Goal: Task Accomplishment & Management: Complete application form

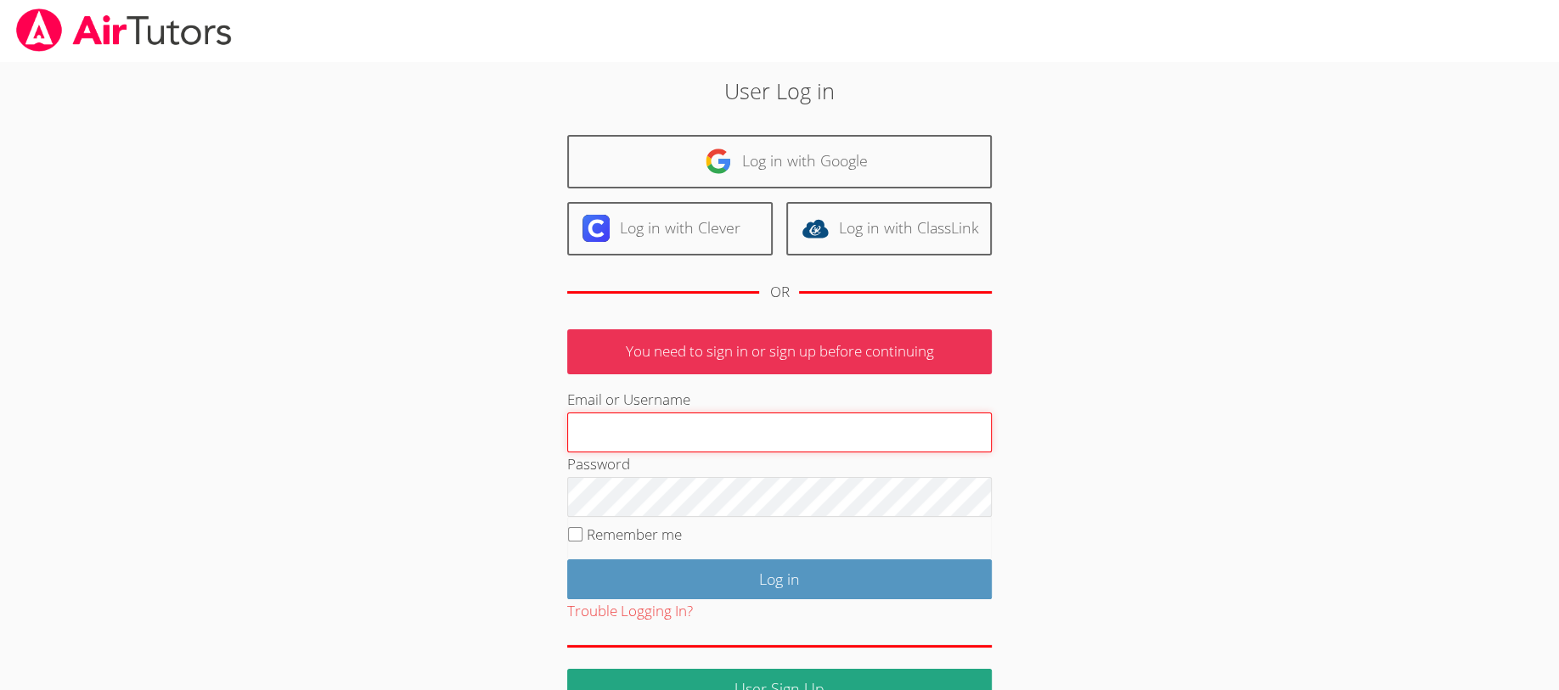
type input "[EMAIL_ADDRESS][DOMAIN_NAME]"
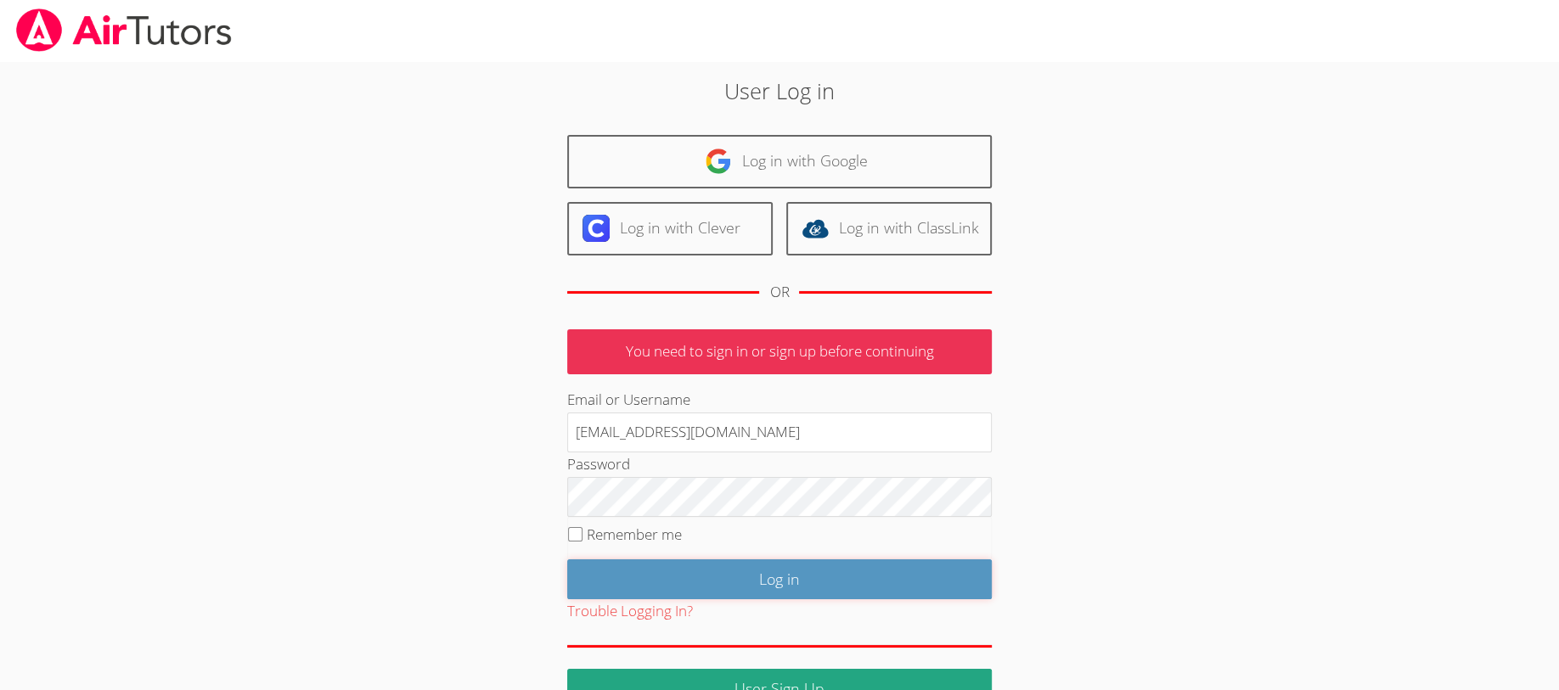
click at [712, 576] on input "Log in" at bounding box center [779, 580] width 425 height 40
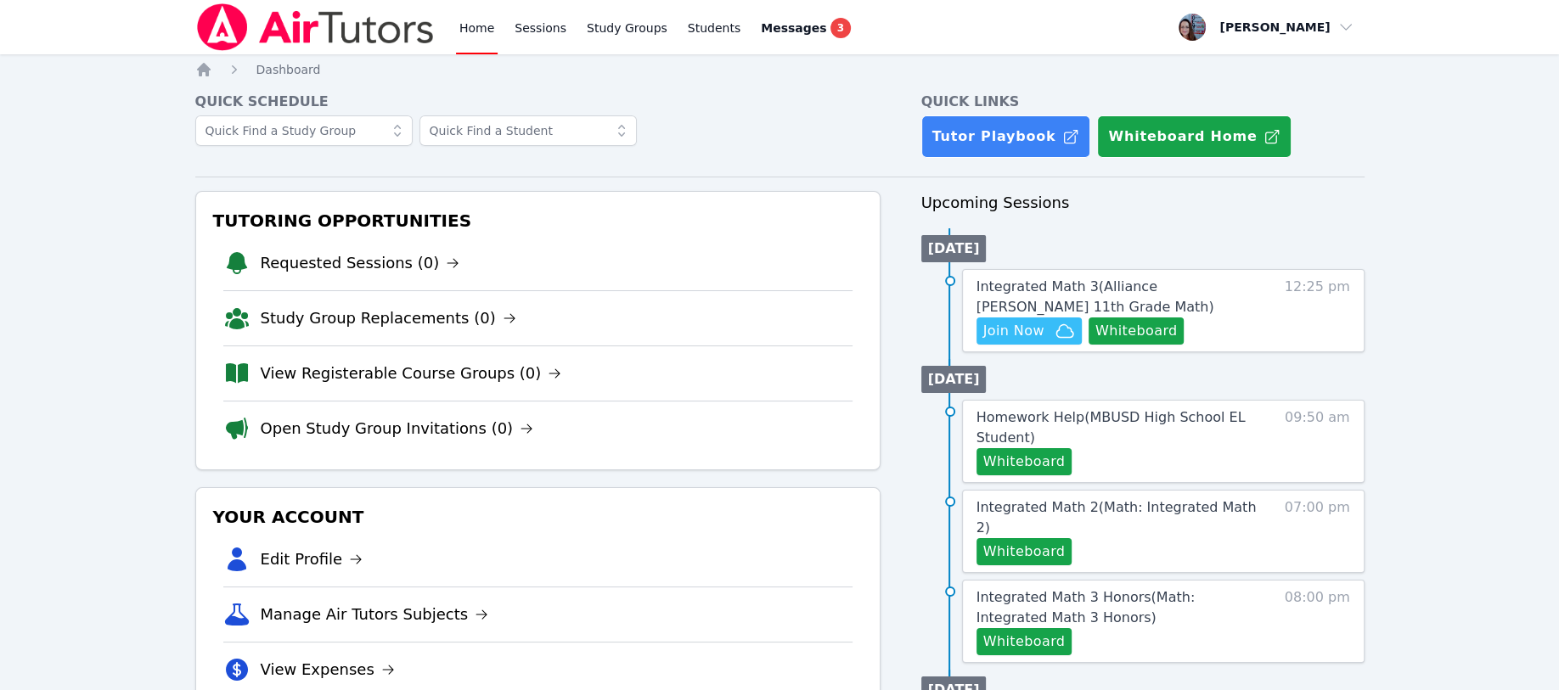
click at [831, 21] on span "3" at bounding box center [841, 28] width 20 height 20
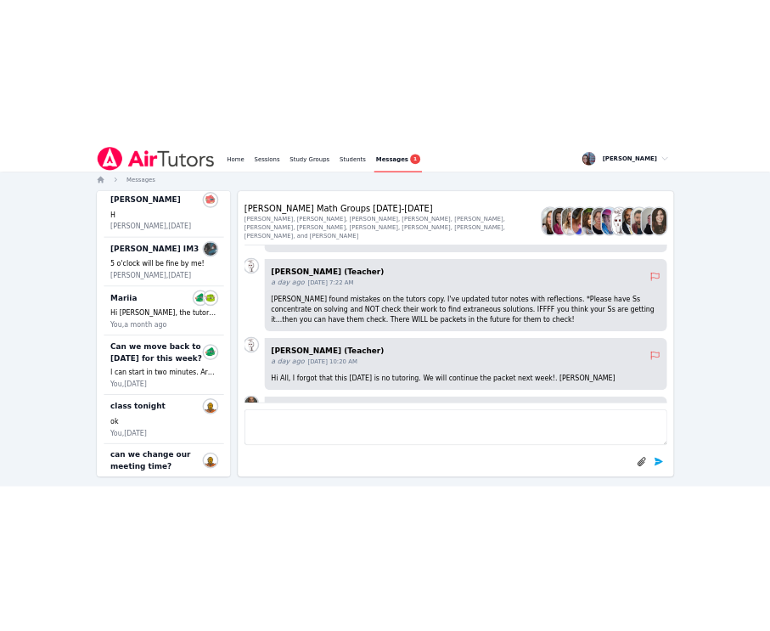
scroll to position [566, 0]
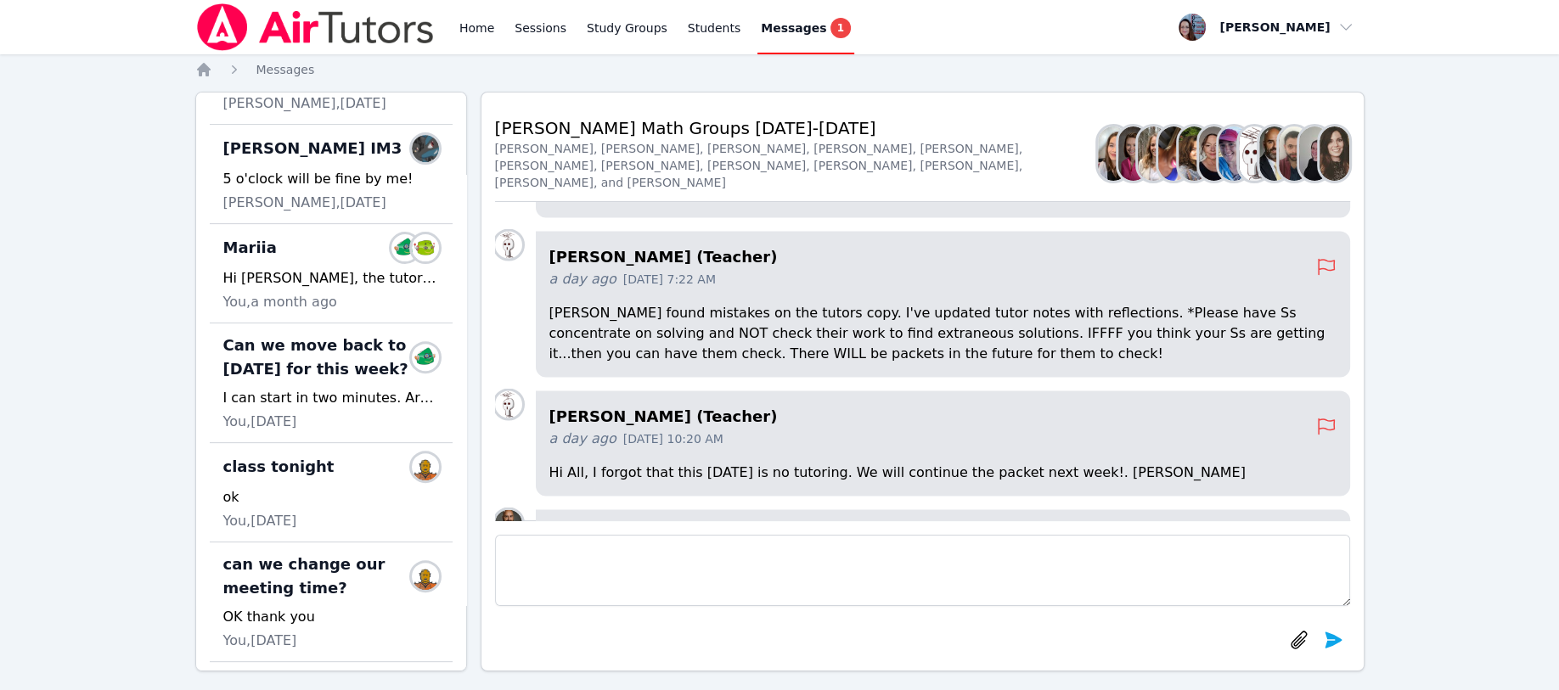
click at [205, 67] on icon "Breadcrumb" at bounding box center [204, 70] width 14 height 14
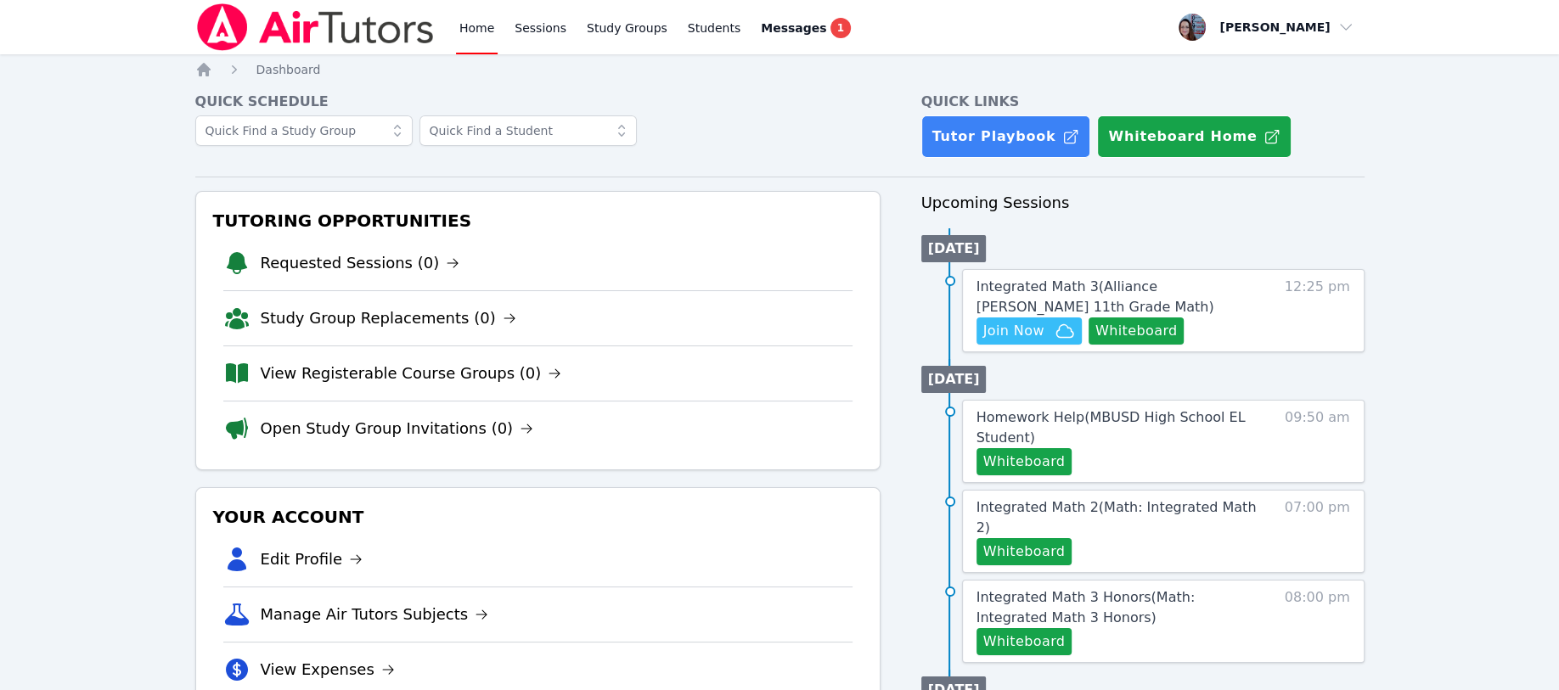
click at [1129, 335] on button "Whiteboard" at bounding box center [1137, 331] width 96 height 27
click at [1011, 324] on span "Join Now" at bounding box center [1013, 331] width 61 height 20
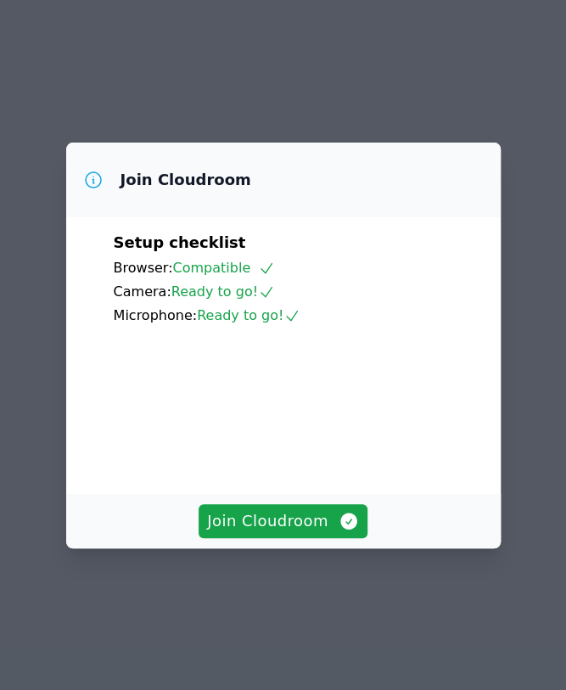
click at [284, 533] on span "Join Cloudroom" at bounding box center [283, 522] width 152 height 24
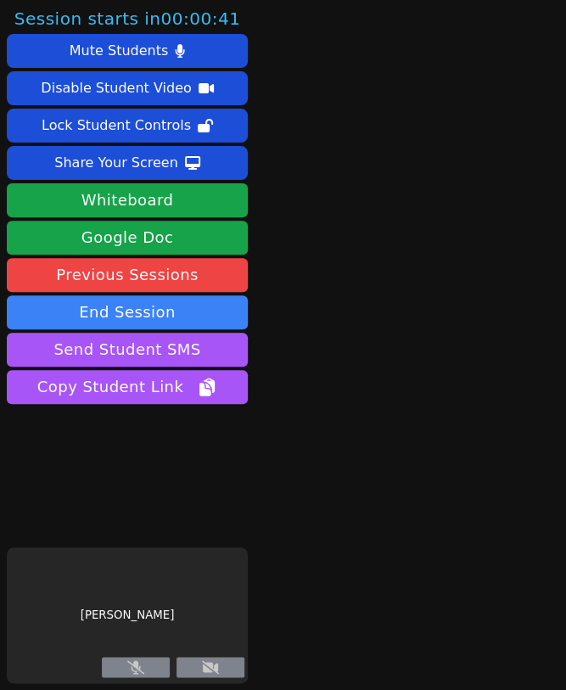
click at [220, 671] on button at bounding box center [211, 667] width 68 height 20
click at [90, 627] on div "[PERSON_NAME]" at bounding box center [127, 616] width 241 height 136
click at [129, 314] on button "End Session" at bounding box center [127, 313] width 241 height 34
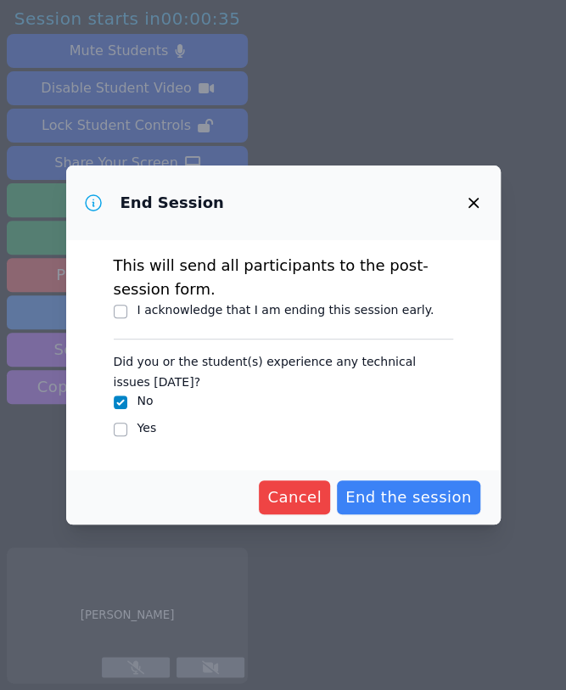
click at [396, 487] on span "End the session" at bounding box center [409, 498] width 127 height 24
click at [395, 492] on span "End the session" at bounding box center [409, 498] width 127 height 24
click at [127, 429] on div "Yes" at bounding box center [284, 430] width 340 height 20
click at [121, 425] on input "Yes" at bounding box center [121, 430] width 14 height 14
checkbox input "true"
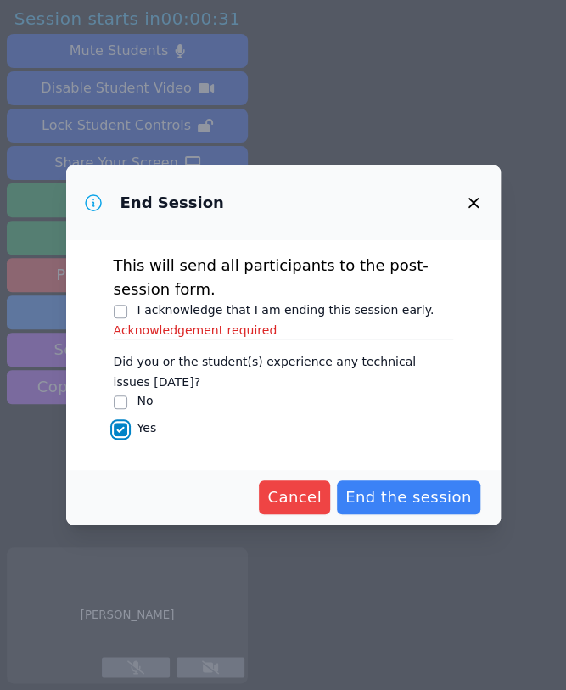
checkbox input "false"
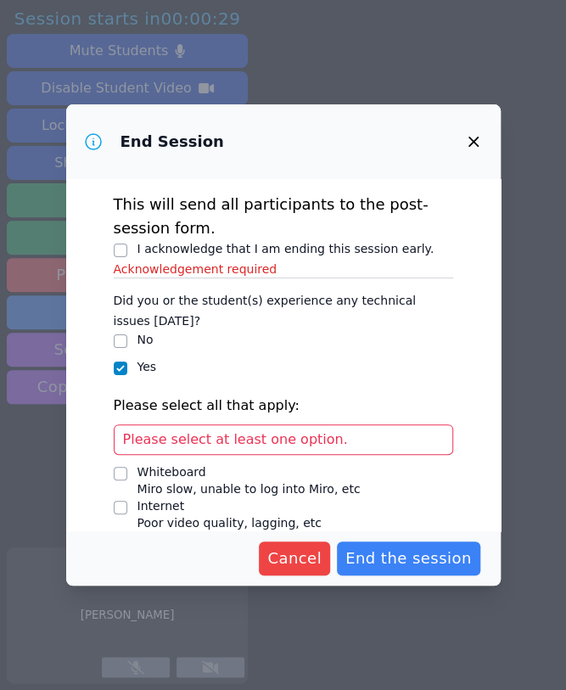
click at [322, 547] on span "Cancel" at bounding box center [295, 559] width 54 height 24
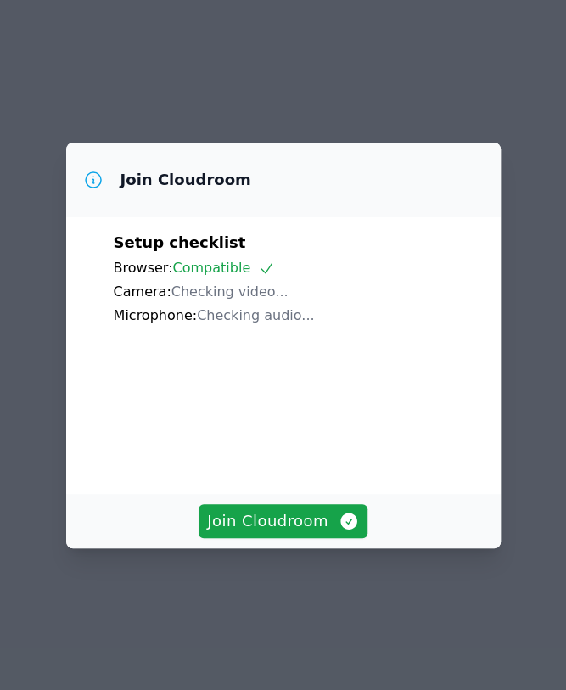
click at [307, 531] on button "Join Cloudroom" at bounding box center [283, 521] width 169 height 34
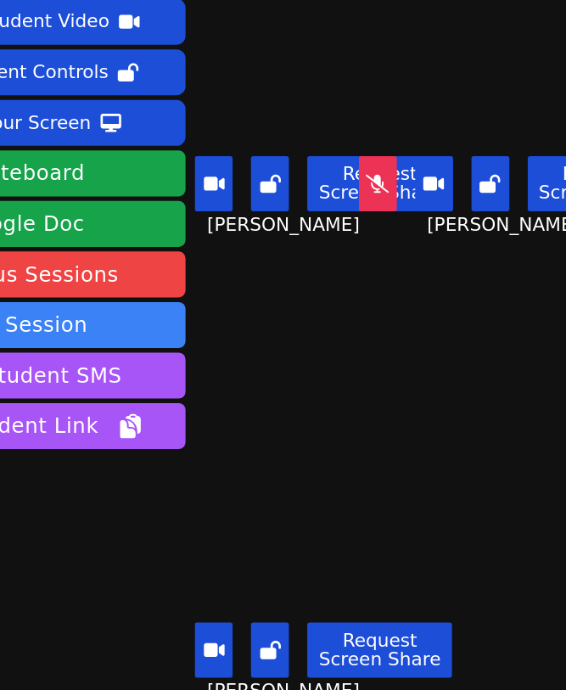
scroll to position [0, 42]
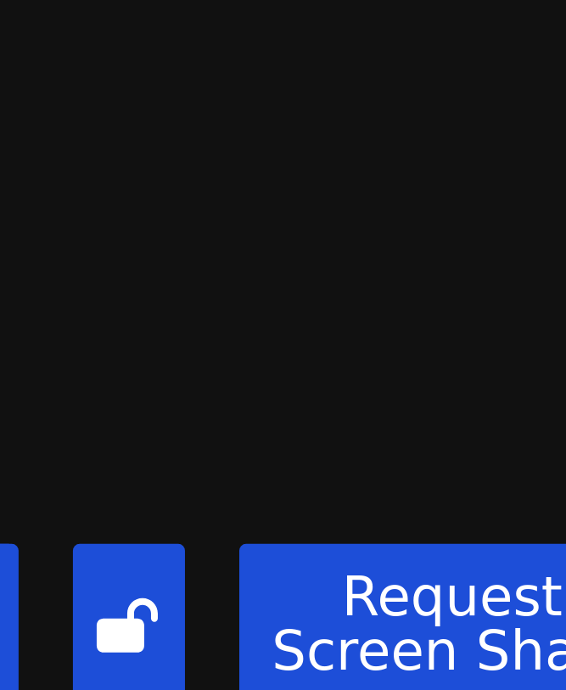
click at [485, 160] on video at bounding box center [450, 139] width 149 height 84
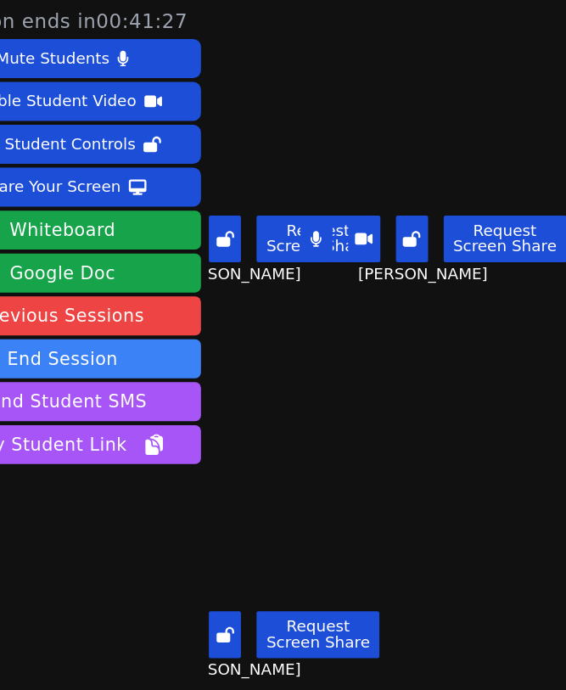
scroll to position [0, 0]
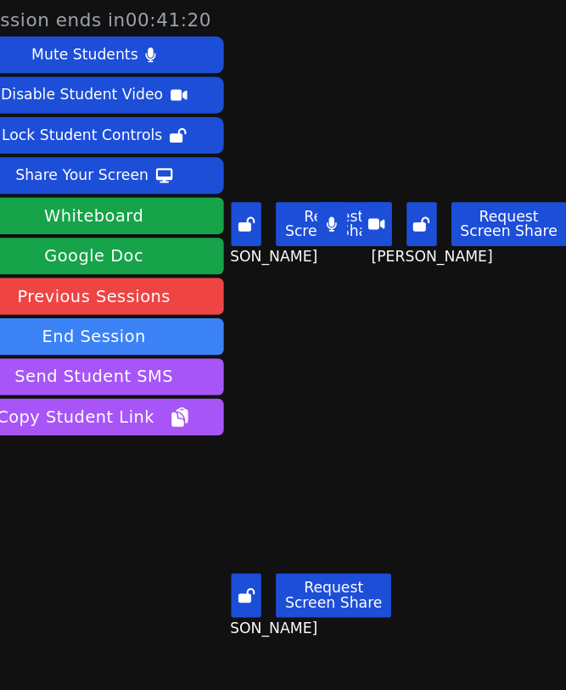
click at [132, 161] on div "Share Your Screen" at bounding box center [116, 162] width 124 height 27
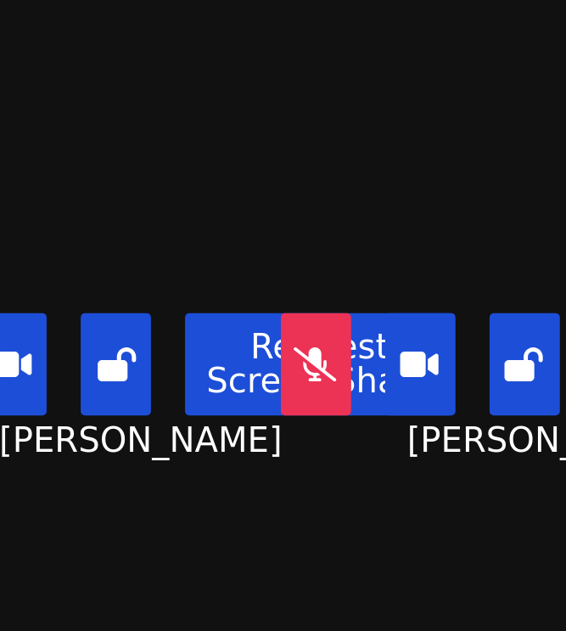
click at [346, 135] on video at bounding box center [329, 124] width 149 height 84
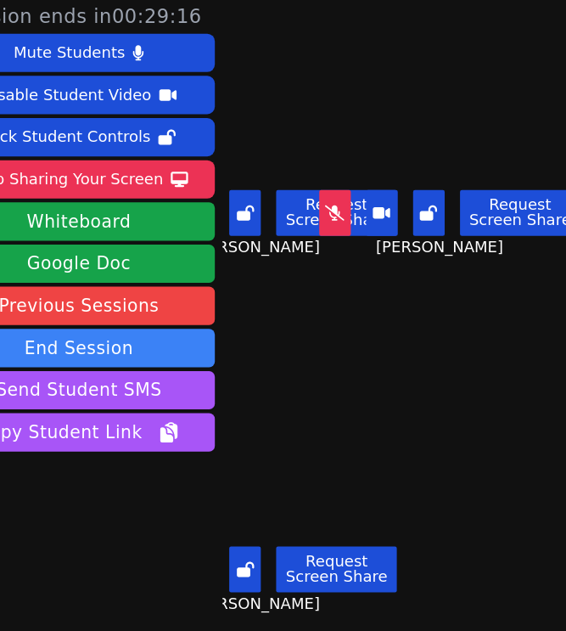
scroll to position [0, 42]
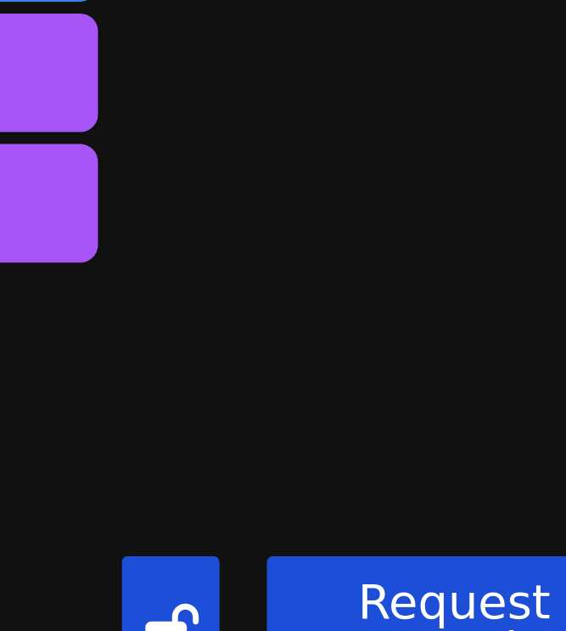
click at [336, 352] on div "Marisol Tejeda Request Screen Share Marisol Tejeda" at bounding box center [287, 474] width 149 height 316
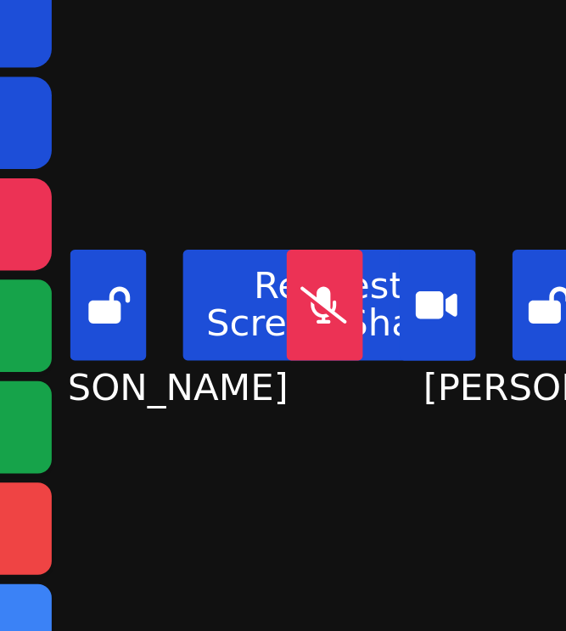
click at [313, 234] on span "Kayden Morales Navarro" at bounding box center [280, 223] width 117 height 20
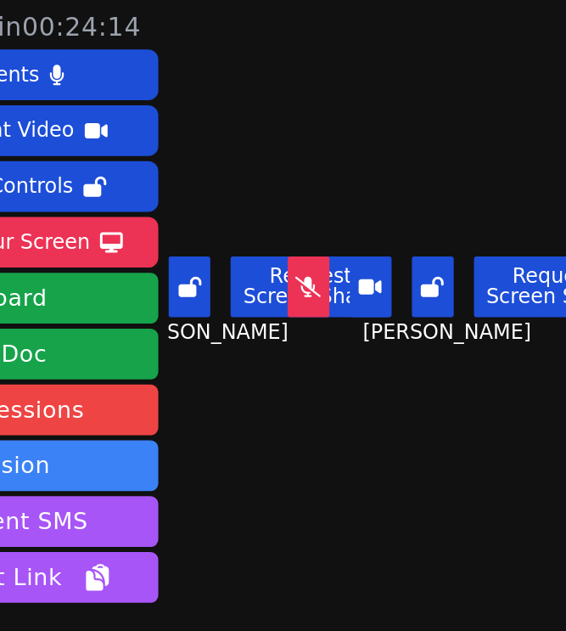
click at [312, 138] on video at bounding box center [287, 124] width 149 height 84
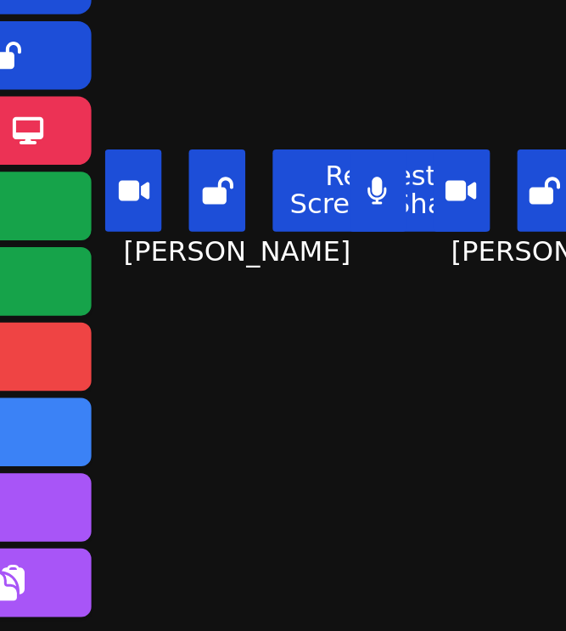
scroll to position [0, 24]
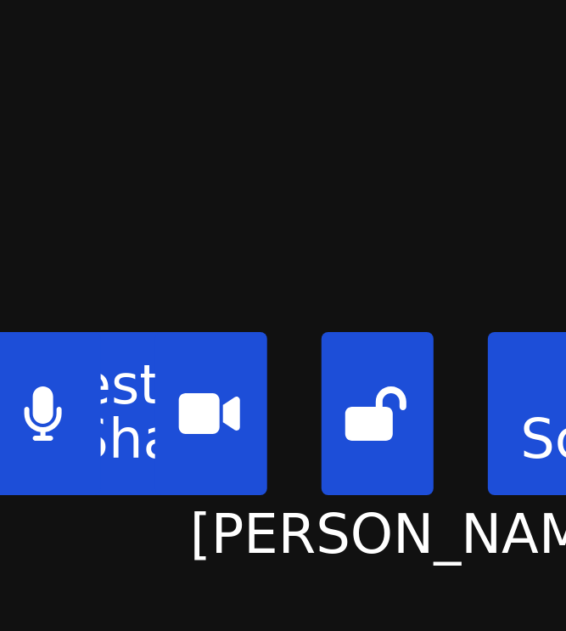
click at [379, 234] on main "Kayden Morales Navarro Request Screen Share Kayden Morales Navarro Karina Miran…" at bounding box center [411, 315] width 312 height 631
click at [381, 228] on main "Kayden Morales Navarro Request Screen Share Kayden Morales Navarro Karina Miran…" at bounding box center [411, 315] width 312 height 631
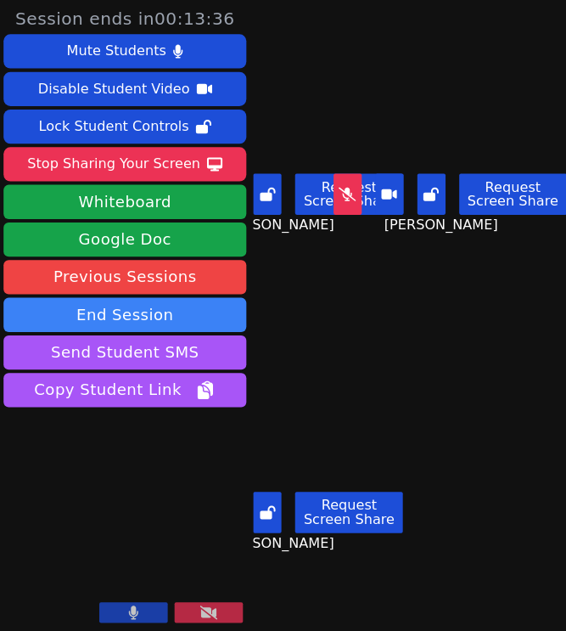
scroll to position [0, 0]
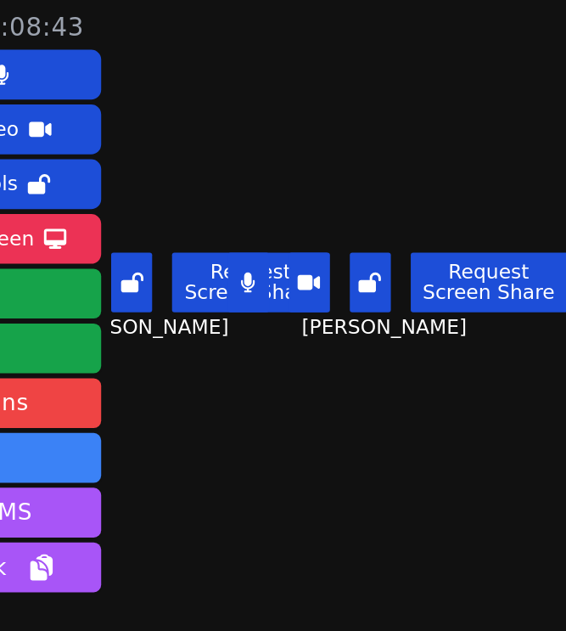
click at [405, 279] on div "Karina Miranda Request Screen Share Karina Miranda" at bounding box center [450, 158] width 149 height 316
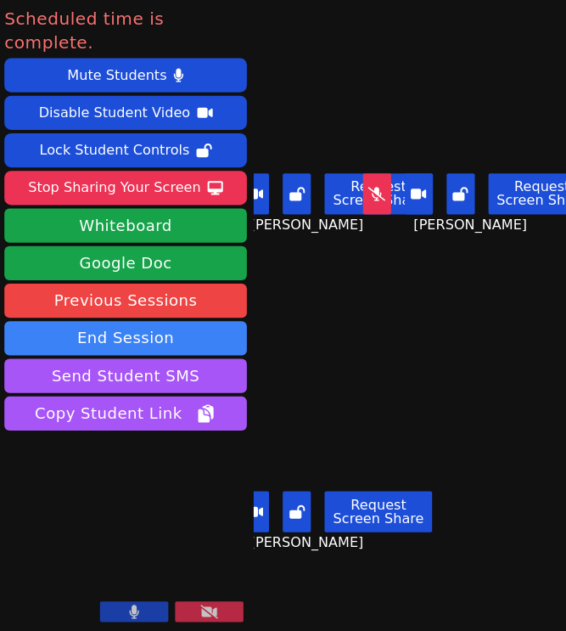
click at [140, 173] on div "Stop Sharing Your Screen" at bounding box center [117, 186] width 172 height 27
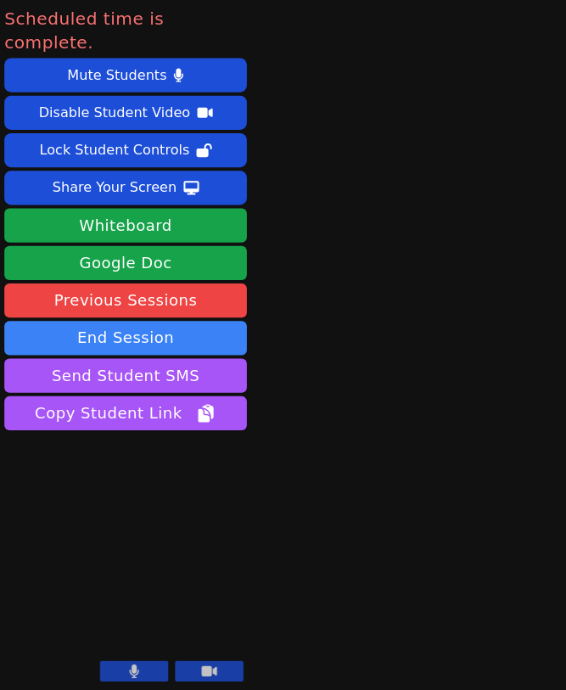
click at [115, 319] on button "End Session" at bounding box center [127, 336] width 241 height 34
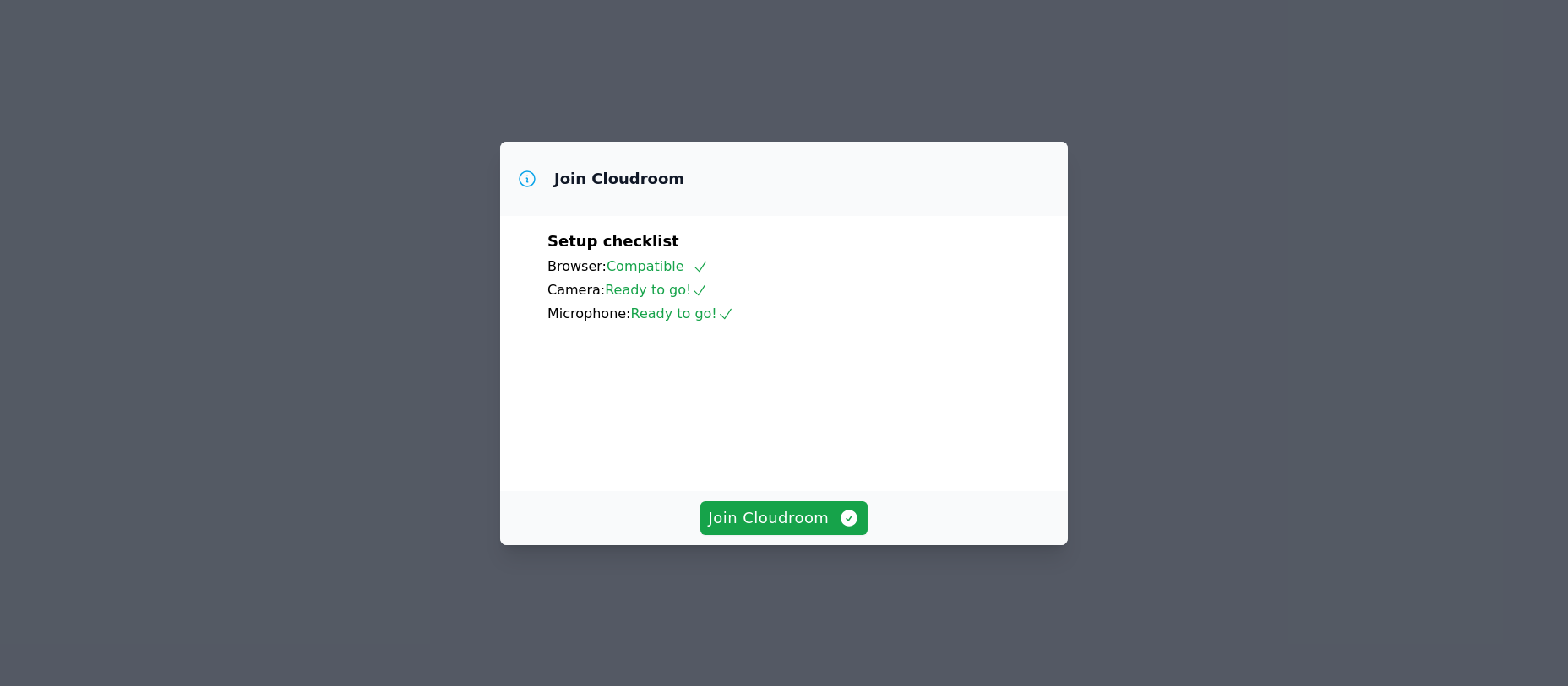
click at [755, 530] on span "Join Cloudroom" at bounding box center [784, 519] width 151 height 24
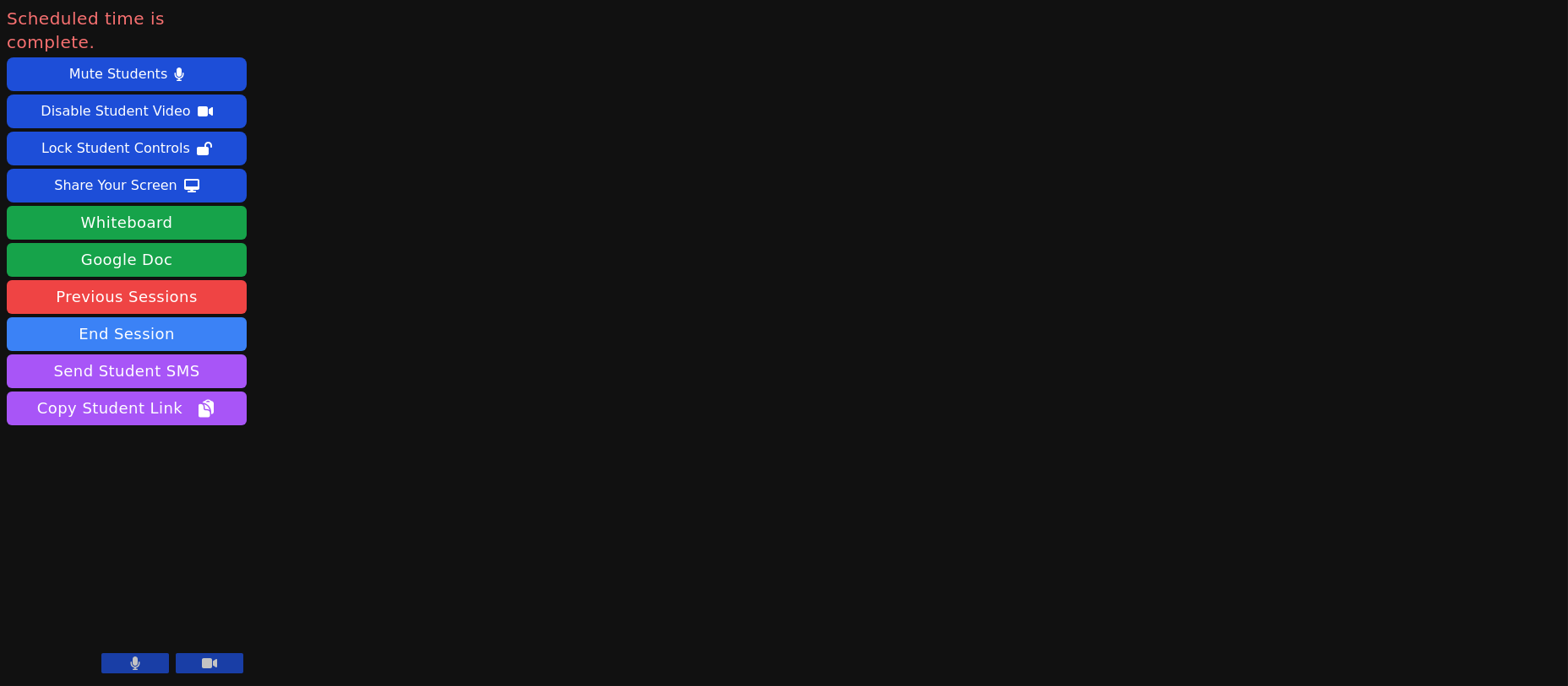
click at [145, 317] on button "End Session" at bounding box center [126, 334] width 240 height 34
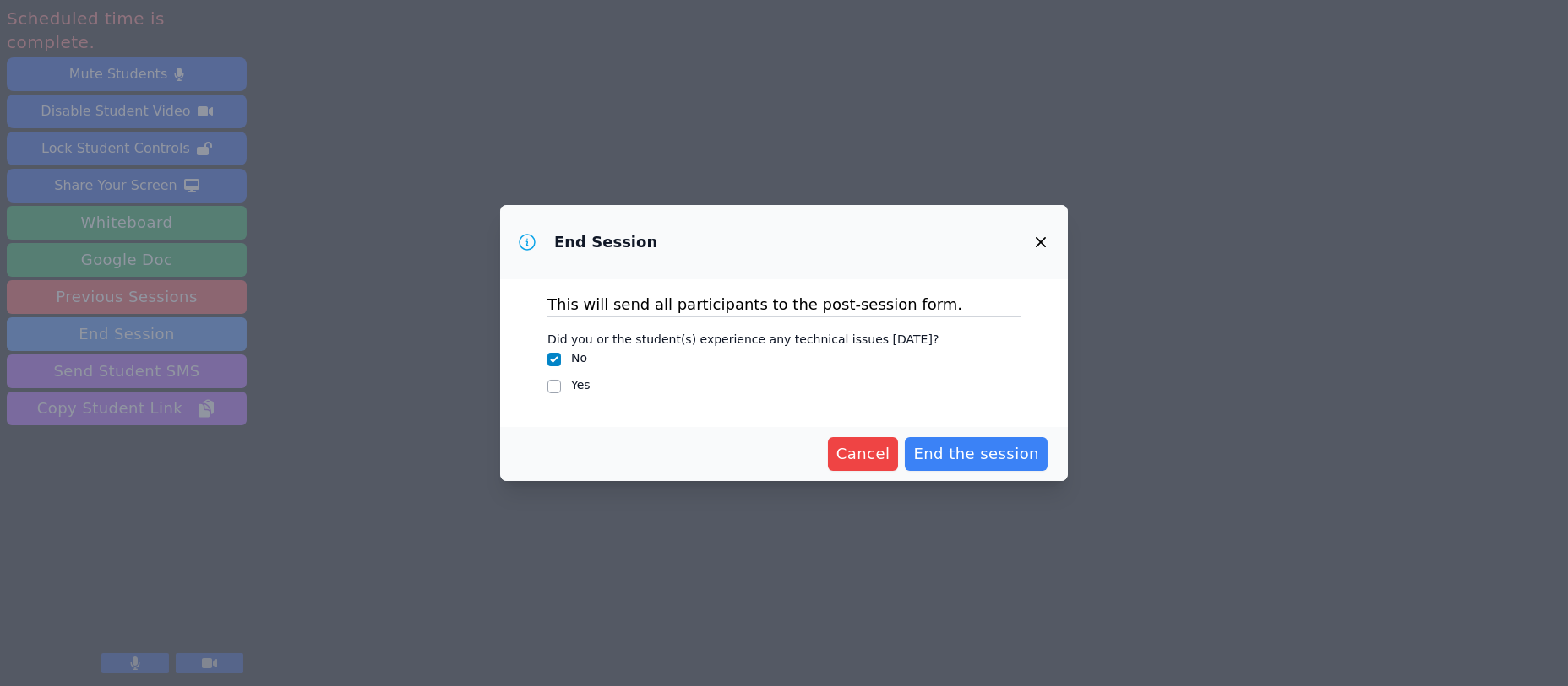
drag, startPoint x: 952, startPoint y: 455, endPoint x: 965, endPoint y: 450, distance: 13.9
click at [965, 450] on span "End the session" at bounding box center [976, 454] width 126 height 24
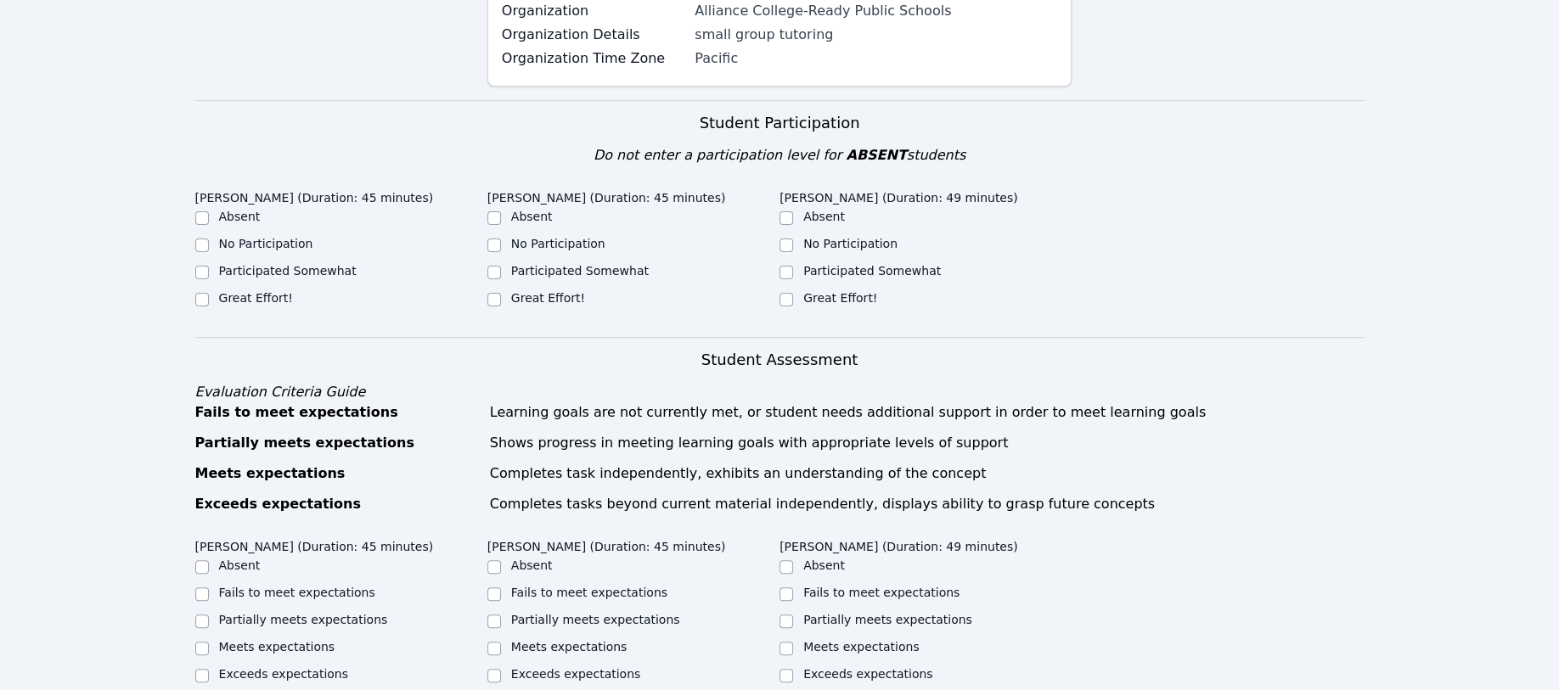
scroll to position [566, 0]
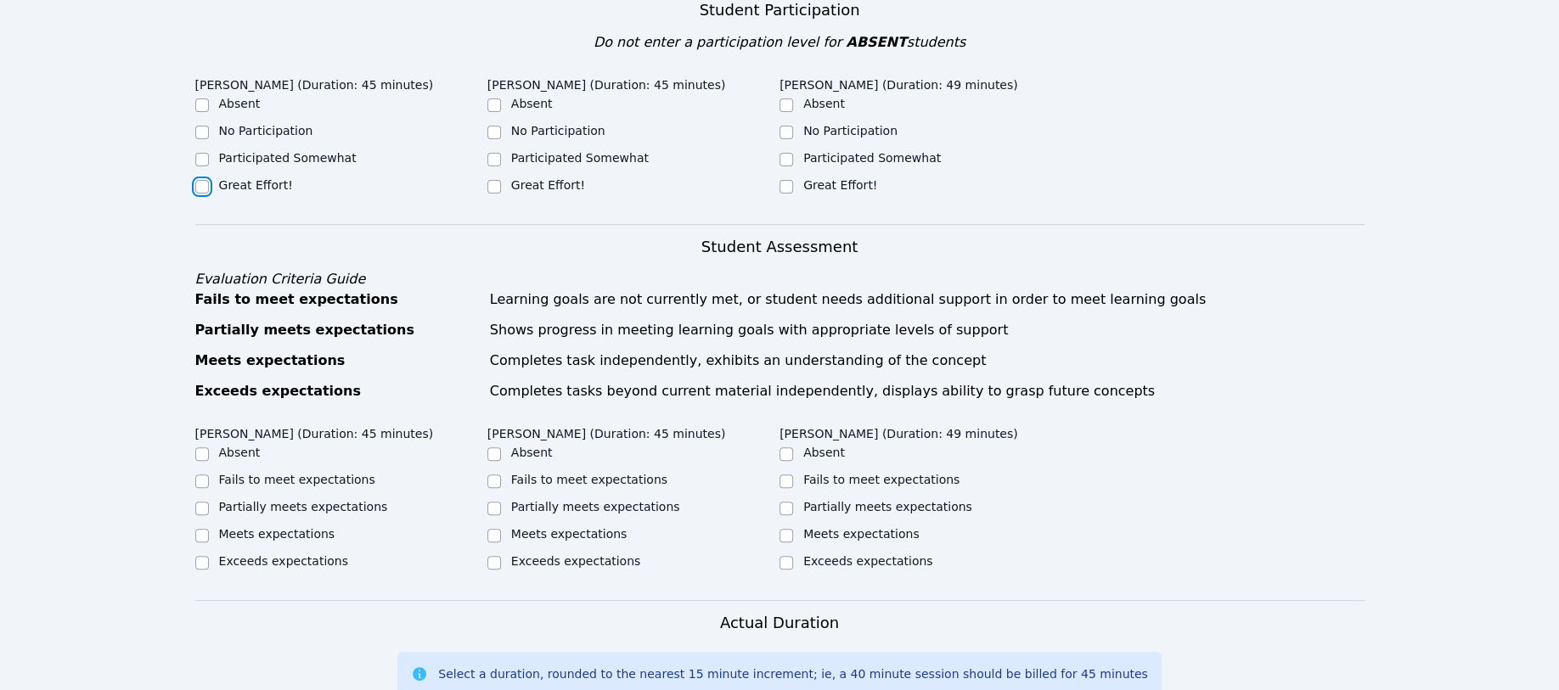
click at [196, 180] on input "Great Effort!" at bounding box center [202, 187] width 14 height 14
checkbox input "true"
click at [496, 180] on input "Great Effort!" at bounding box center [494, 187] width 14 height 14
checkbox input "true"
click at [786, 180] on input "Great Effort!" at bounding box center [787, 187] width 14 height 14
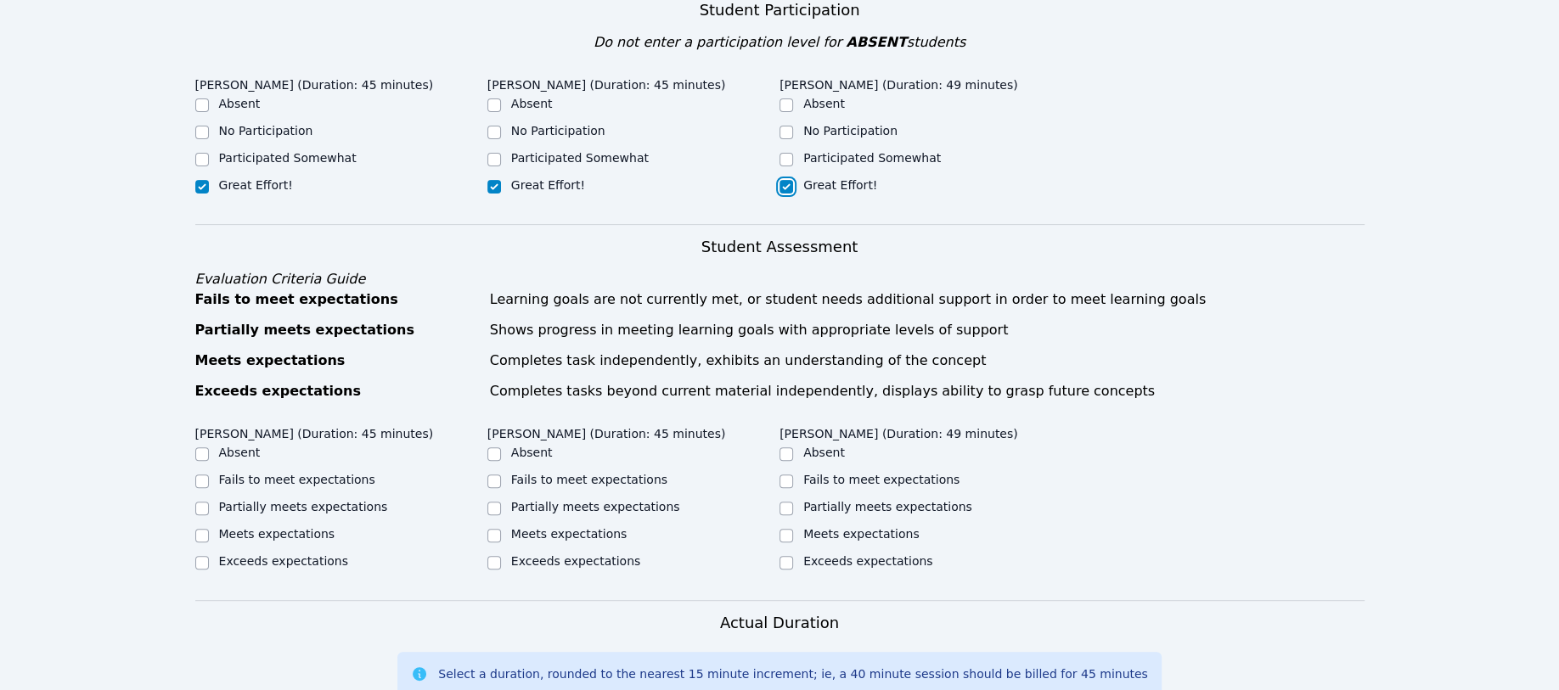
checkbox input "true"
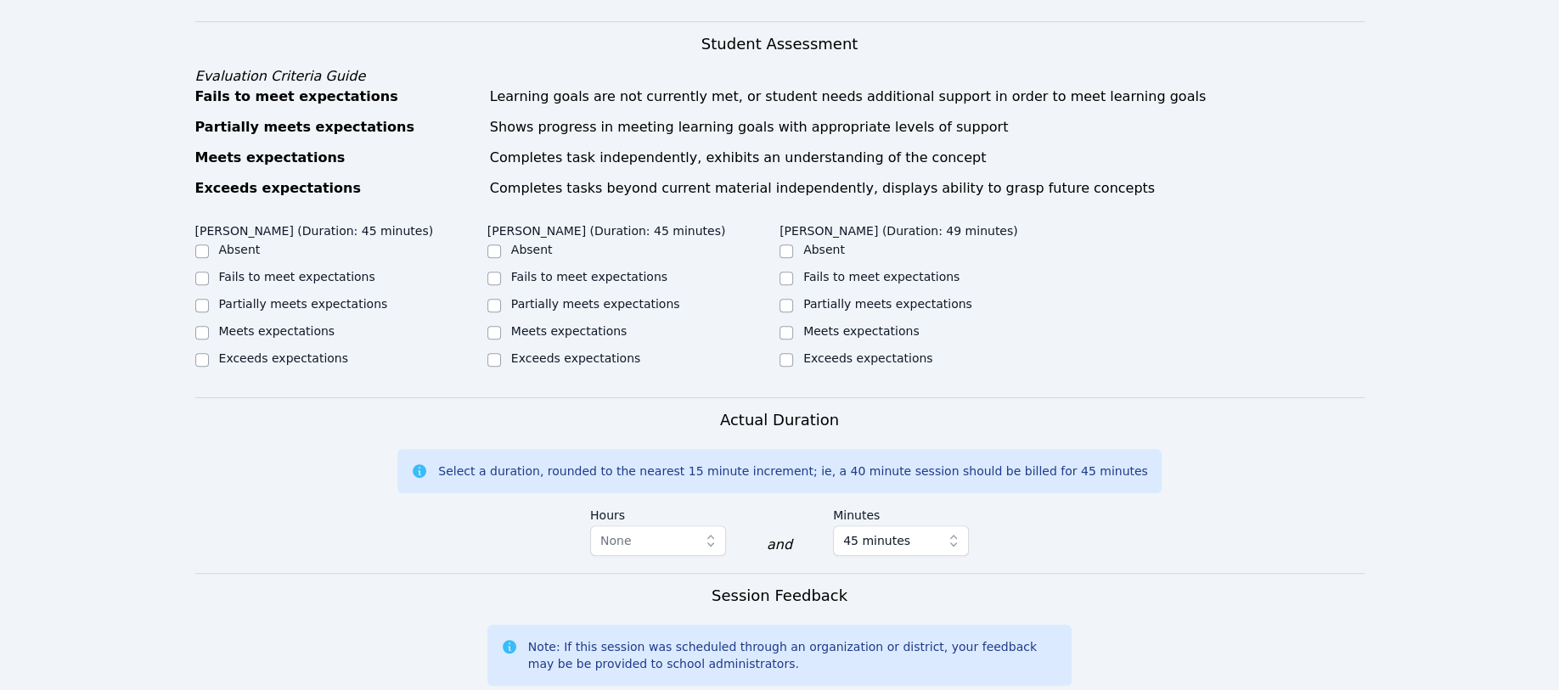
scroll to position [792, 0]
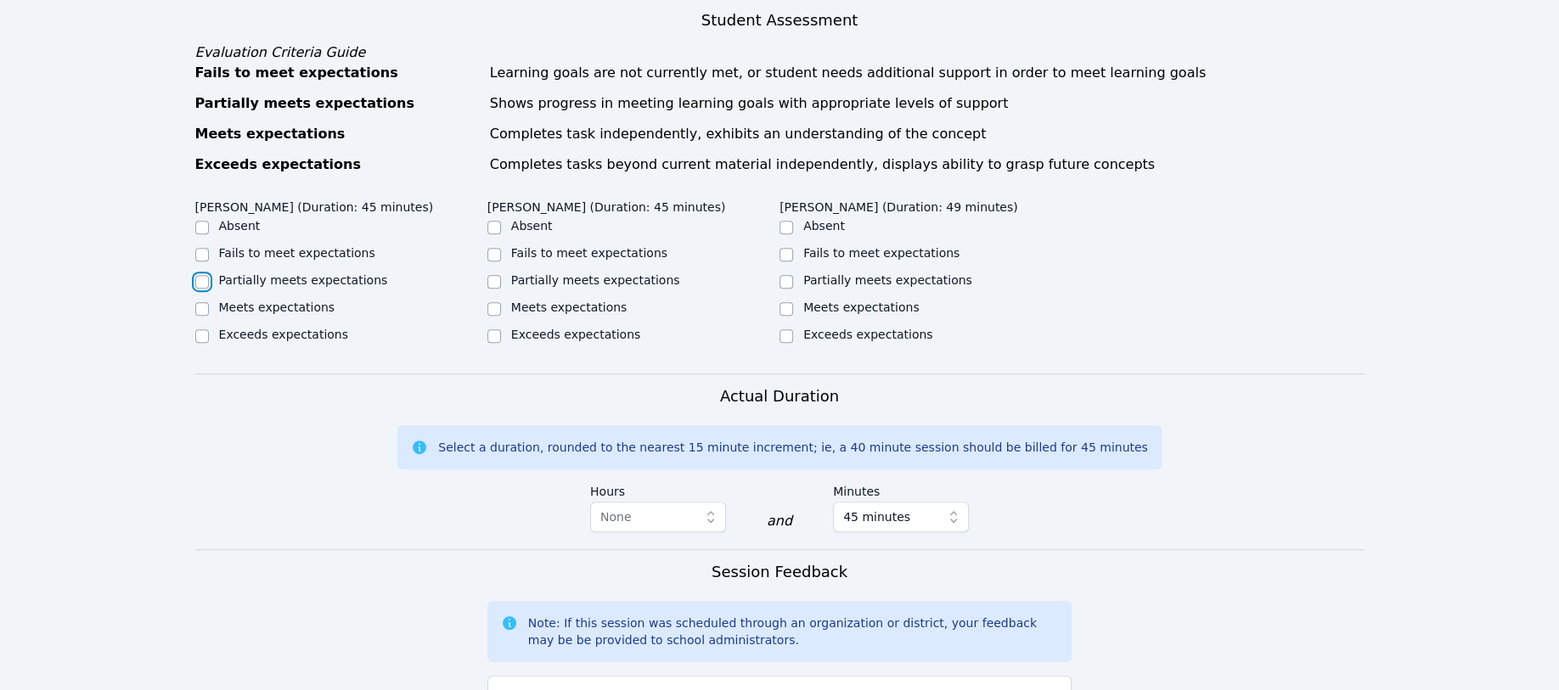
click at [202, 275] on input "Partially meets expectations" at bounding box center [202, 282] width 14 height 14
checkbox input "true"
click at [493, 275] on input "Partially meets expectations" at bounding box center [494, 282] width 14 height 14
checkbox input "true"
click at [782, 275] on input "Partially meets expectations" at bounding box center [787, 282] width 14 height 14
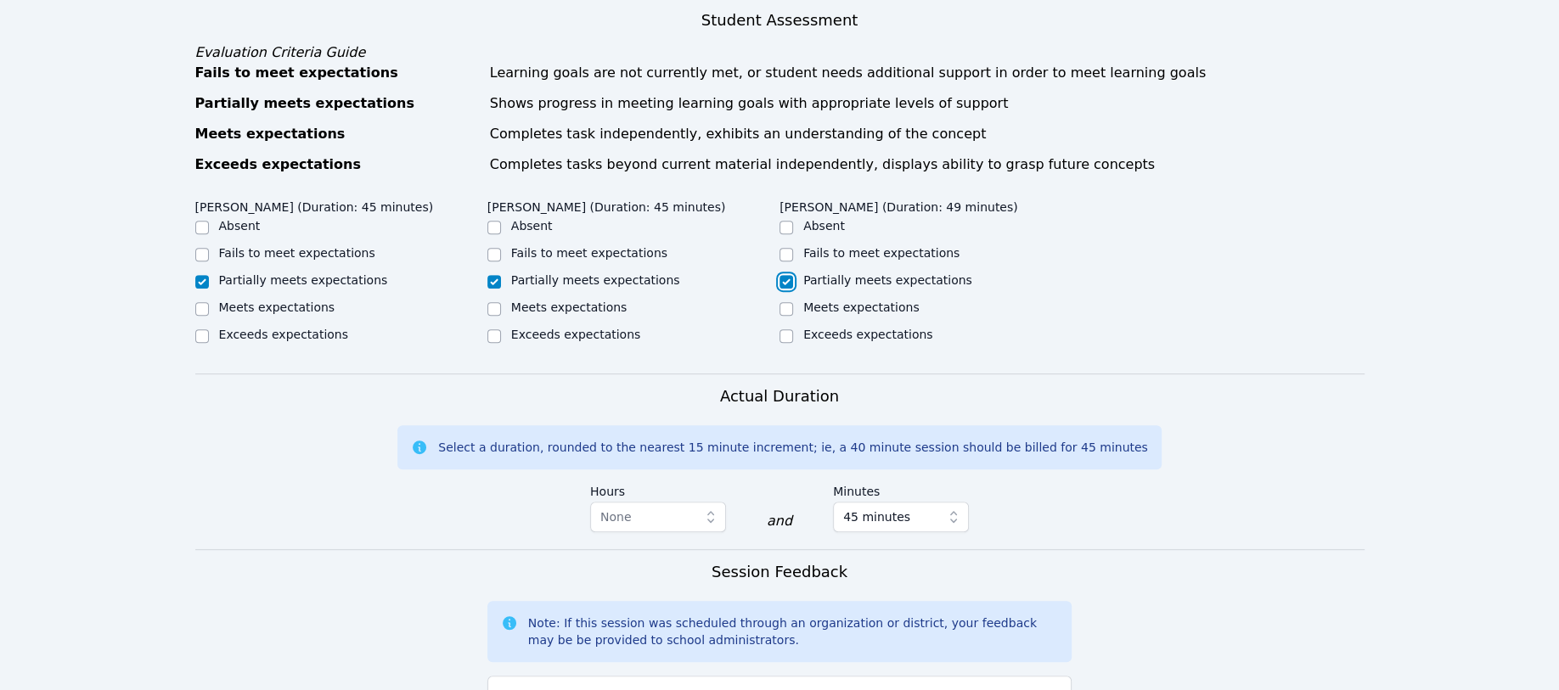
checkbox input "true"
click at [202, 302] on input "Meets expectations" at bounding box center [202, 309] width 14 height 14
checkbox input "true"
checkbox input "false"
click at [483, 299] on div "Meets expectations" at bounding box center [341, 309] width 292 height 20
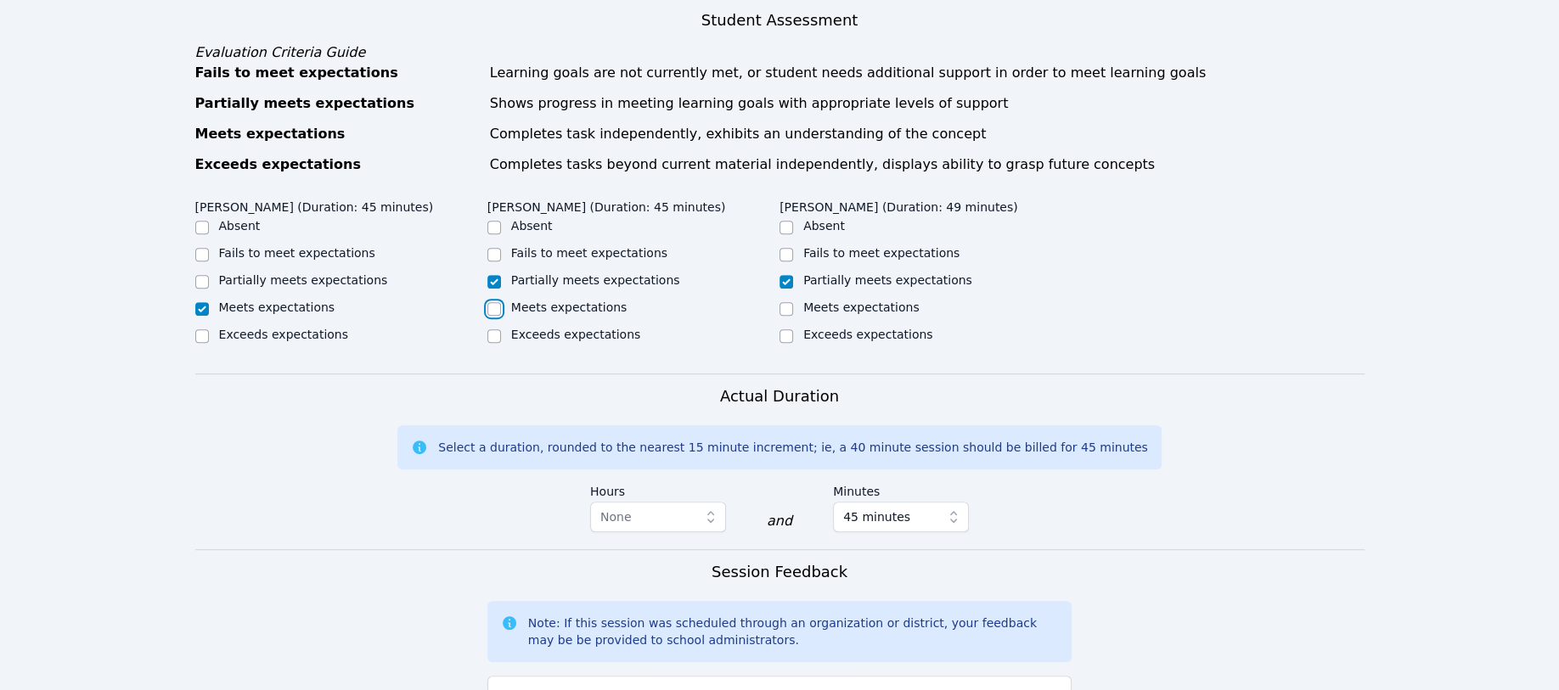
click at [488, 302] on input "Meets expectations" at bounding box center [494, 309] width 14 height 14
checkbox input "true"
checkbox input "false"
click at [788, 302] on input "Meets expectations" at bounding box center [787, 309] width 14 height 14
checkbox input "true"
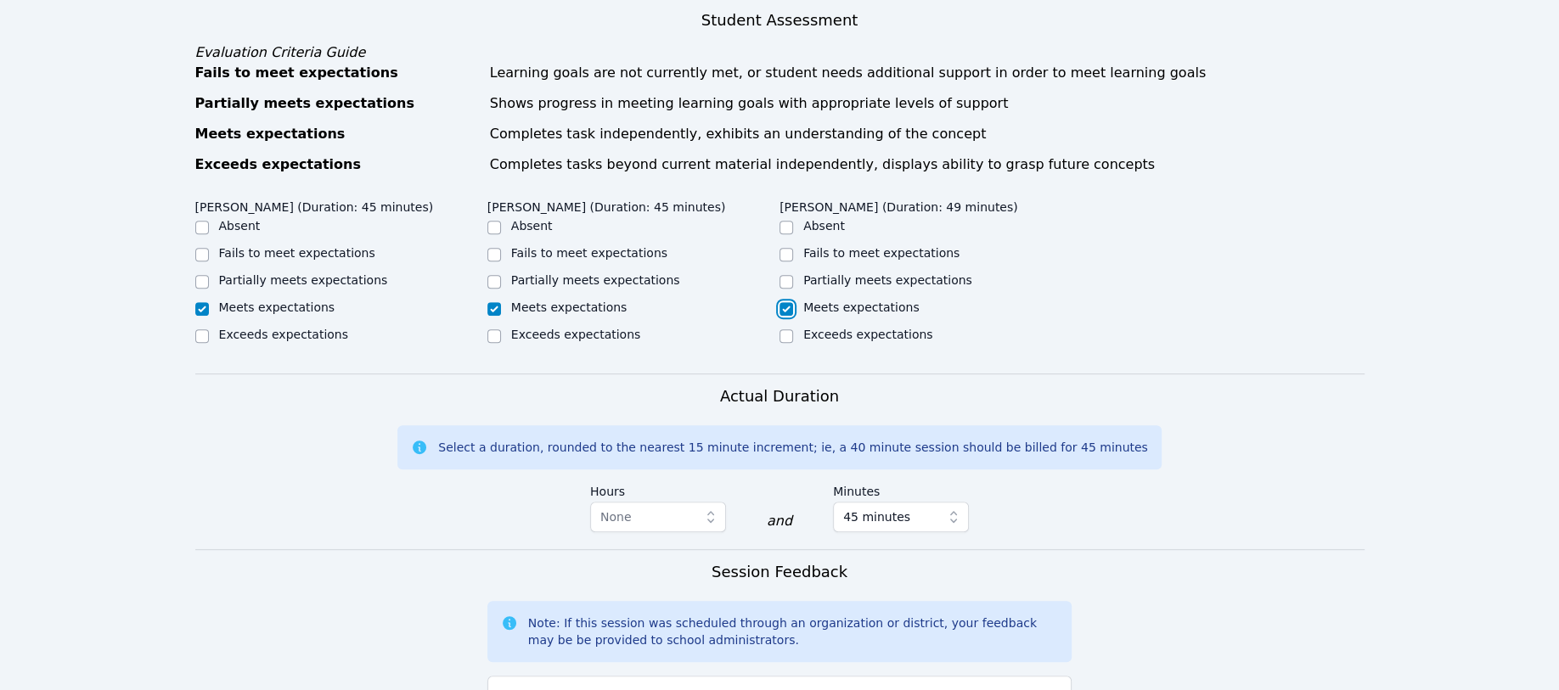
checkbox input "false"
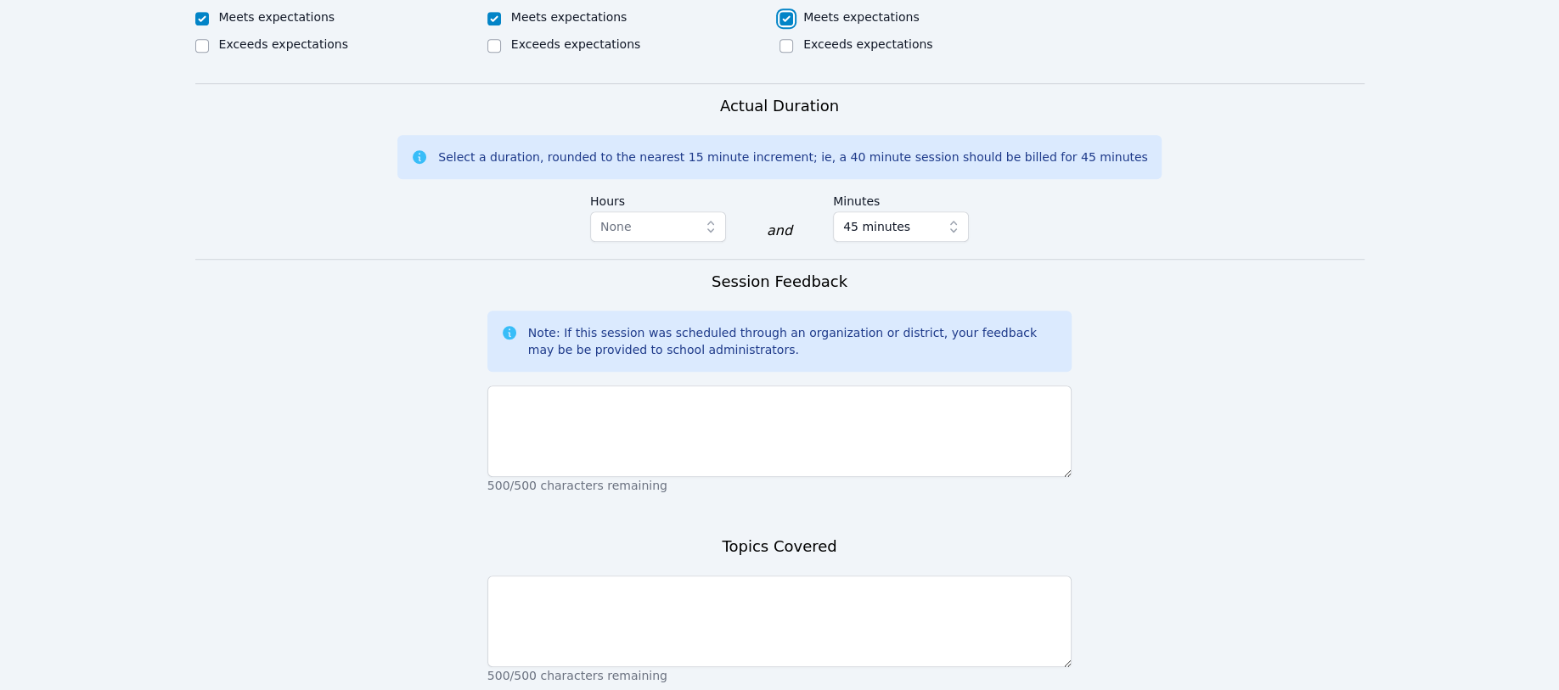
scroll to position [1202, 0]
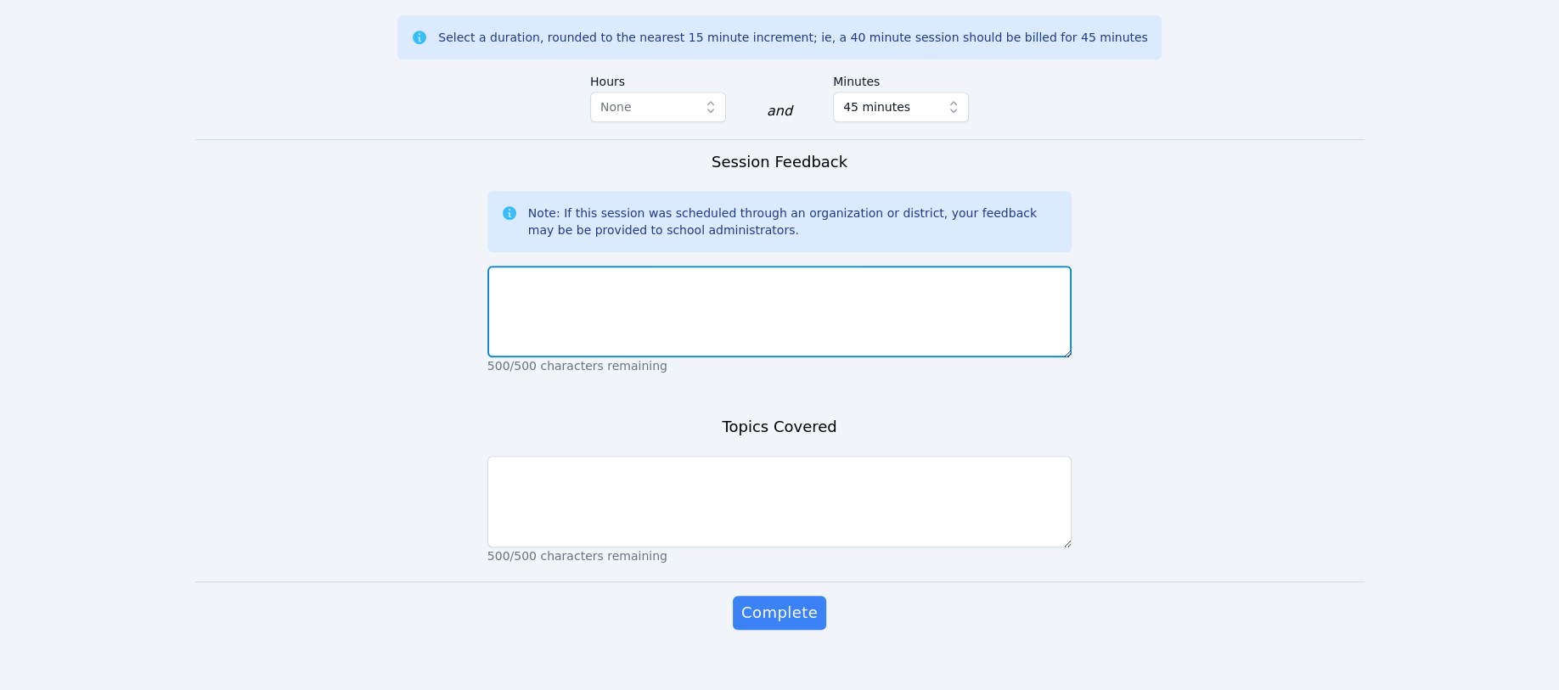
click at [504, 274] on textarea at bounding box center [779, 312] width 585 height 92
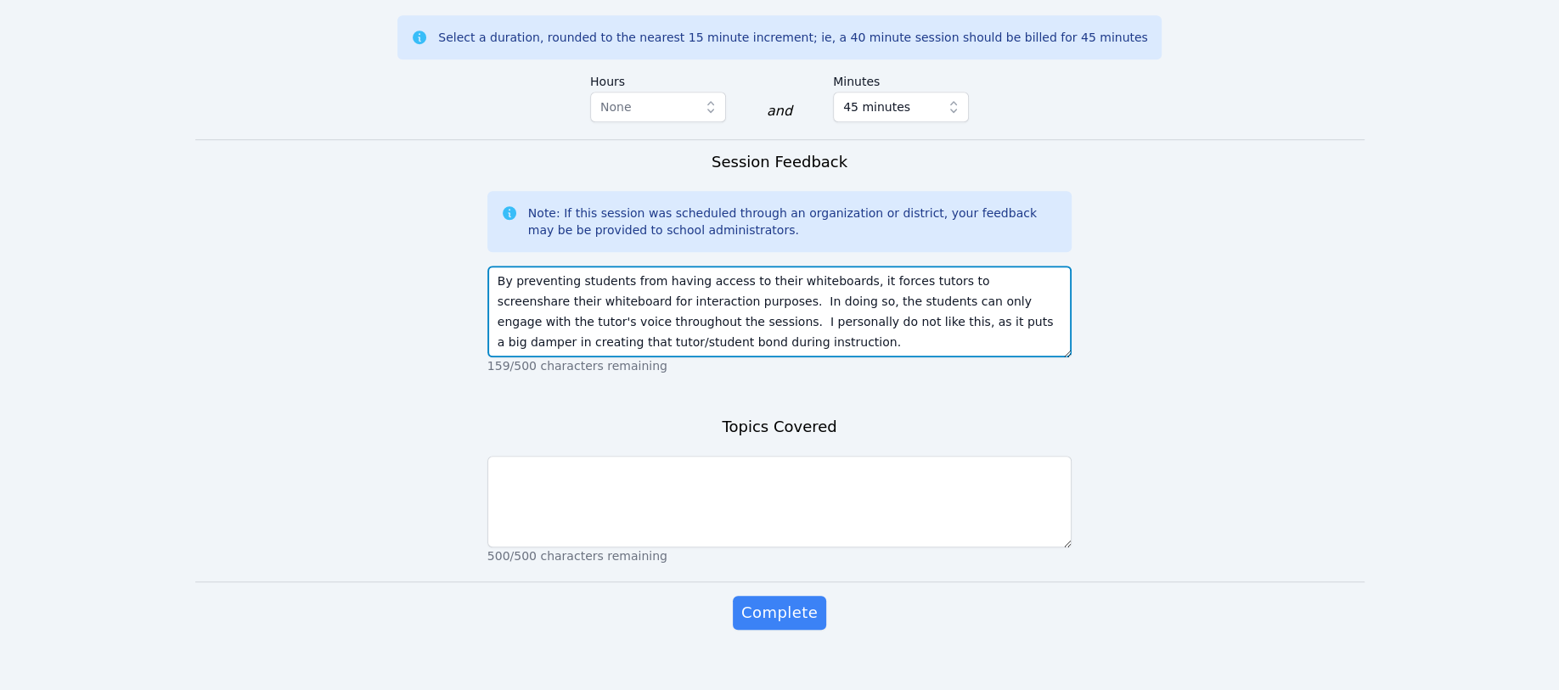
type textarea "By preventing students from having access to their whiteboards, it forces tutor…"
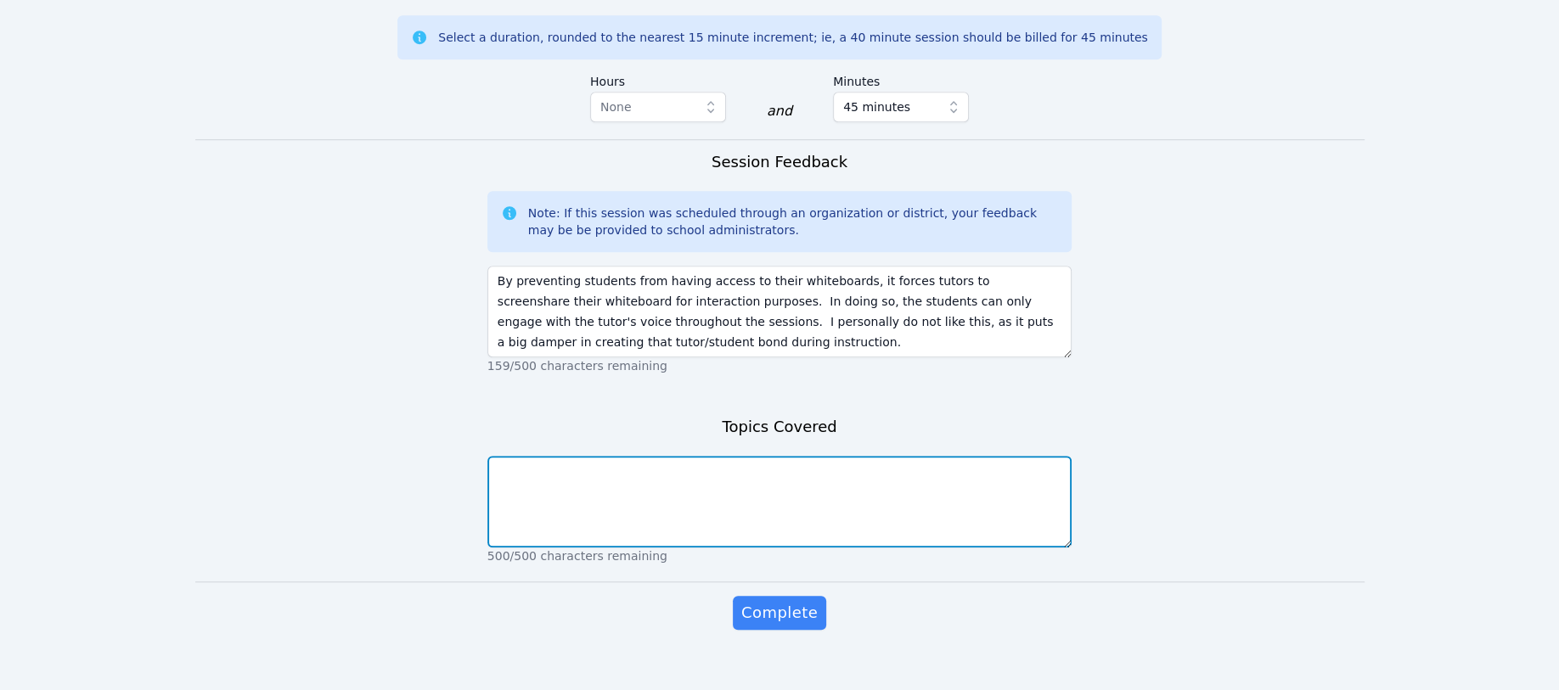
click at [505, 457] on textarea at bounding box center [779, 502] width 585 height 92
type textarea "c"
type textarea "factoring polynomials with radicals and expressions on both sides of the equati…"
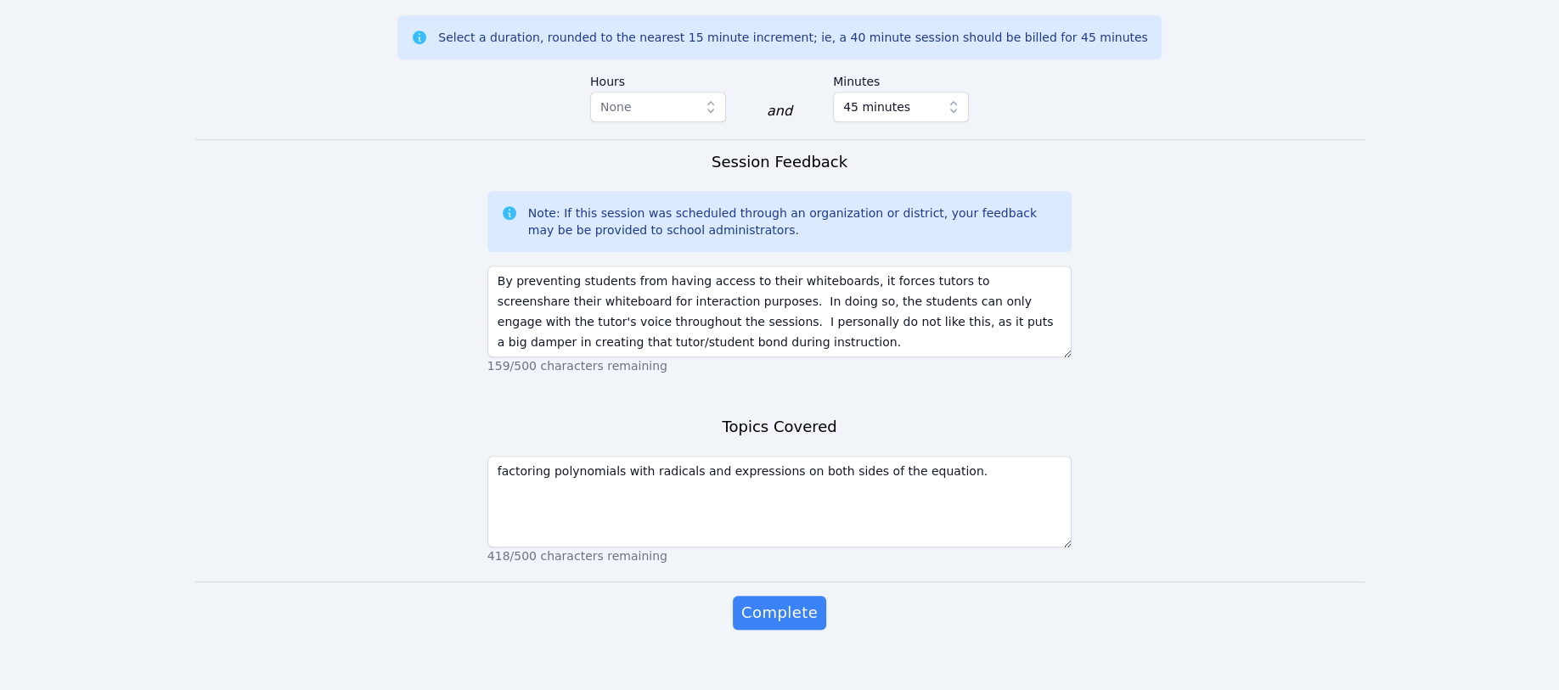
click at [792, 601] on span "Complete" at bounding box center [779, 613] width 76 height 24
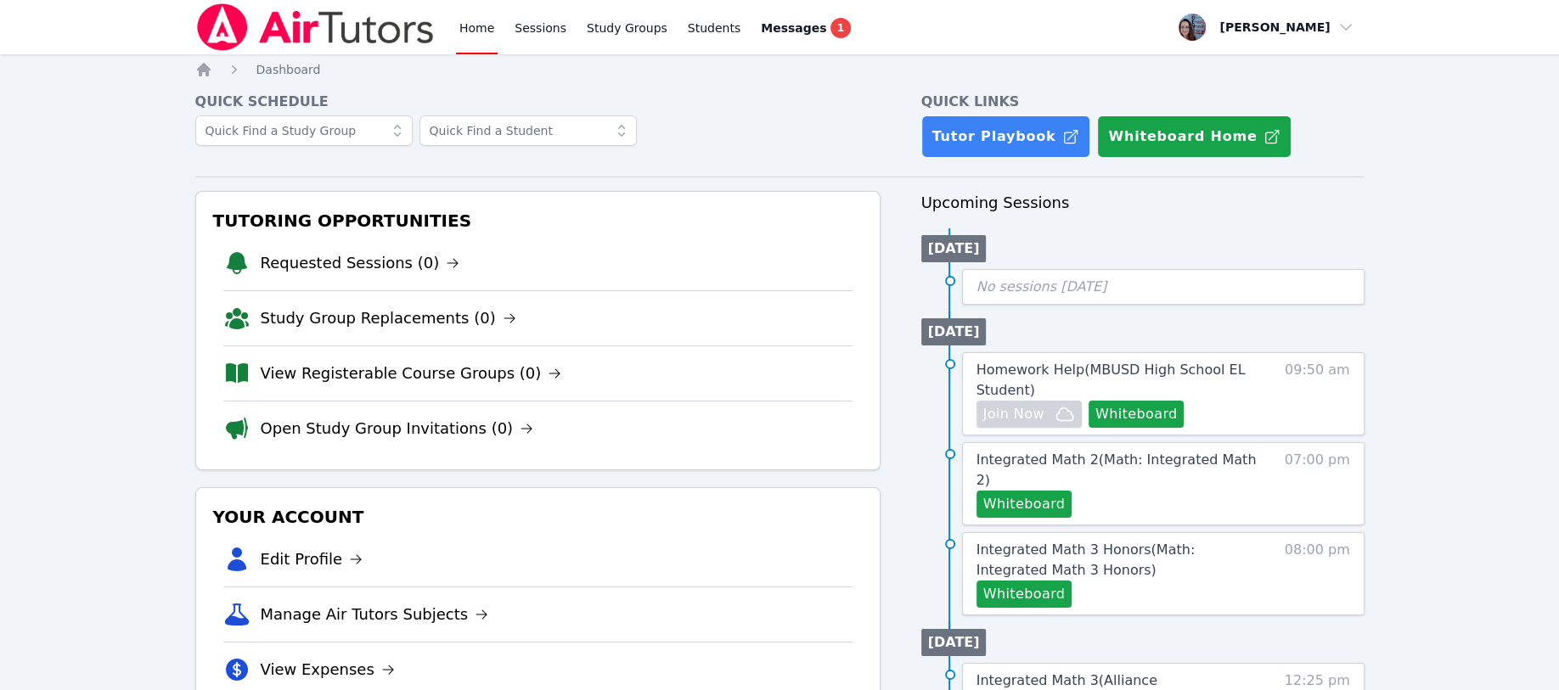
click at [763, 25] on span "Messages" at bounding box center [793, 28] width 65 height 17
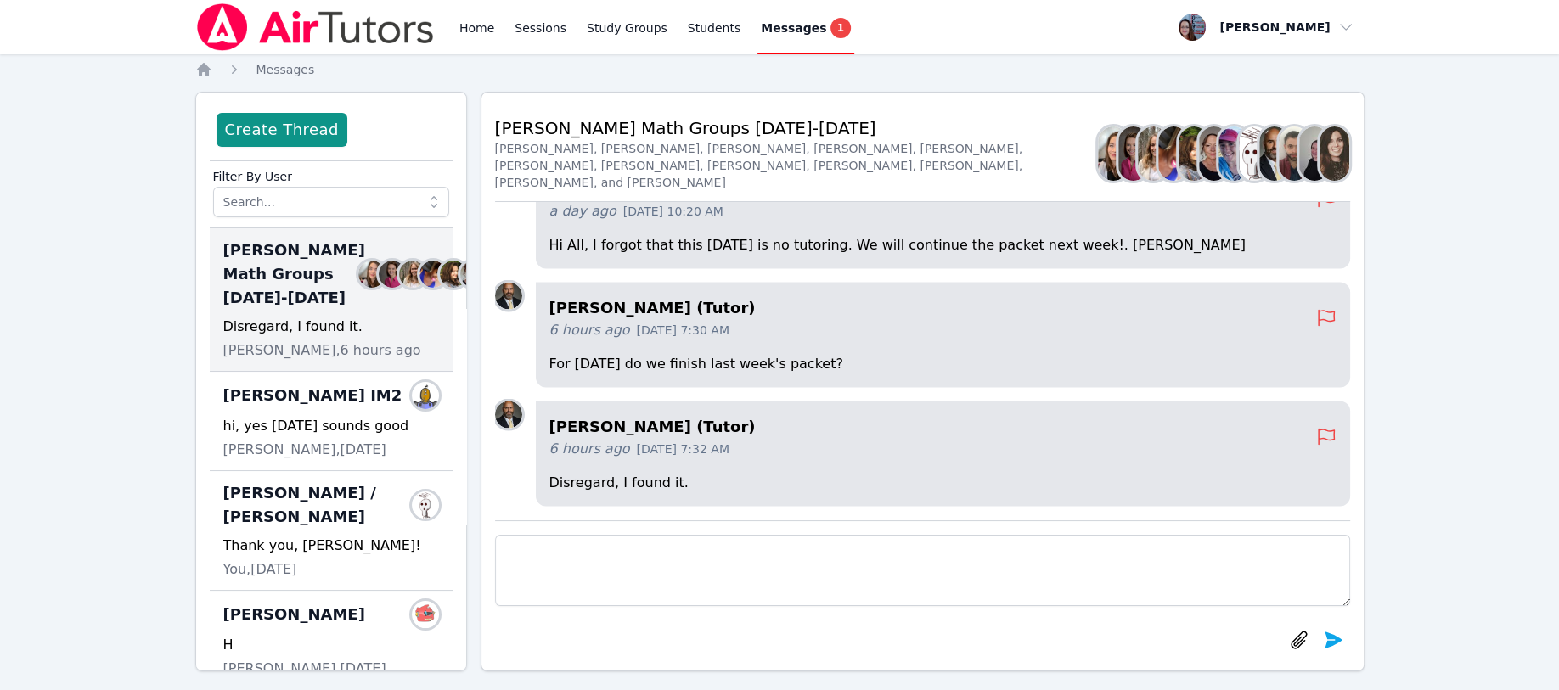
click at [331, 529] on span "[PERSON_NAME] / [PERSON_NAME]" at bounding box center [320, 506] width 195 height 48
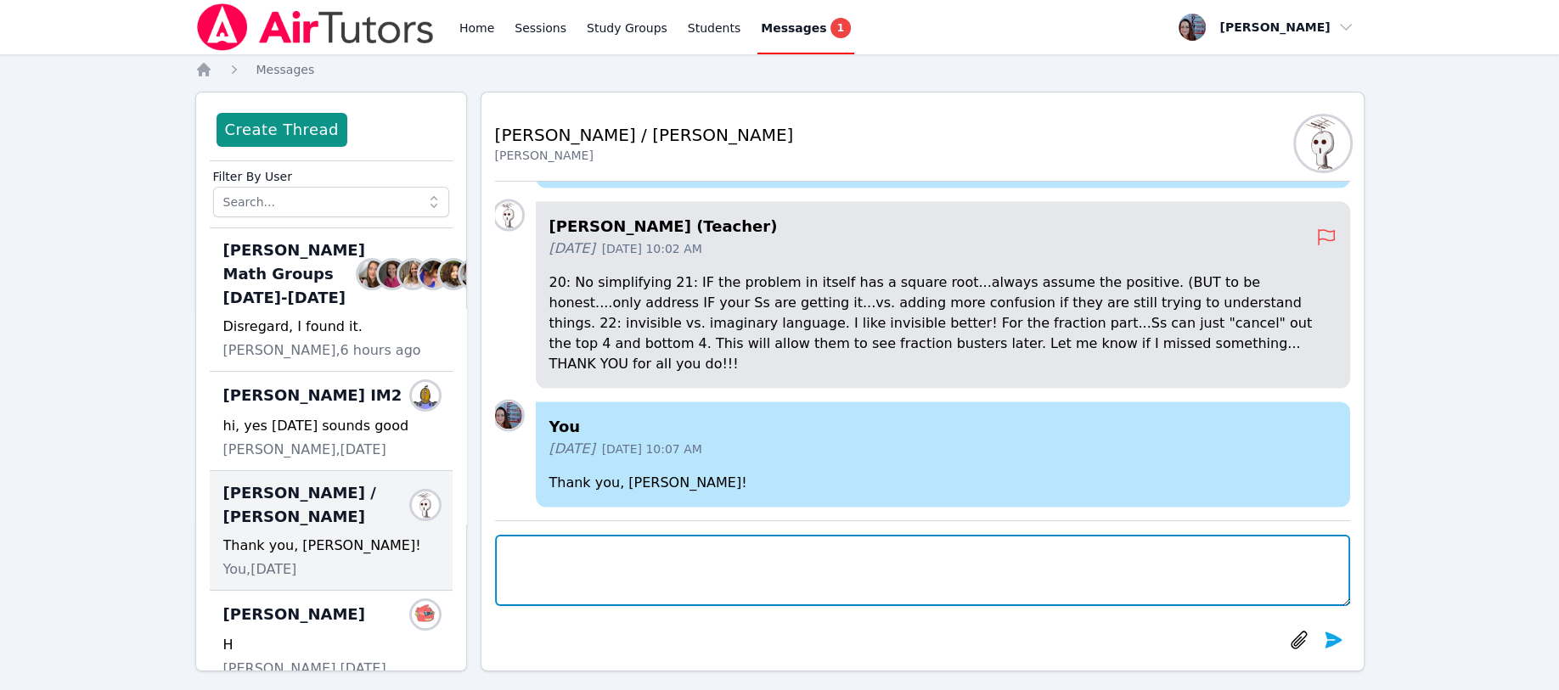
drag, startPoint x: 586, startPoint y: 558, endPoint x: 612, endPoint y: 557, distance: 26.3
click at [612, 557] on textarea at bounding box center [922, 570] width 855 height 71
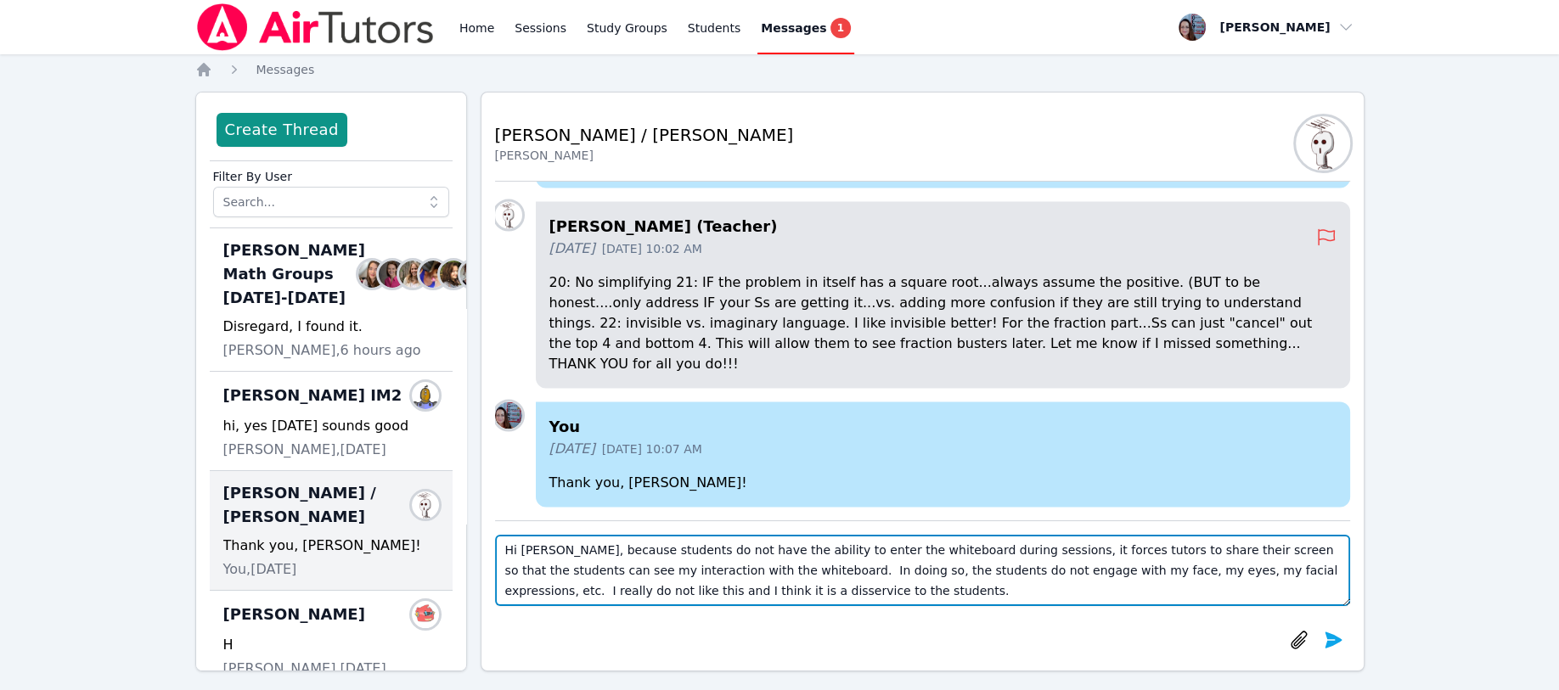
click at [1156, 561] on textarea "Hi [PERSON_NAME], because students do not have the ability to enter the whitebo…" at bounding box center [922, 570] width 855 height 71
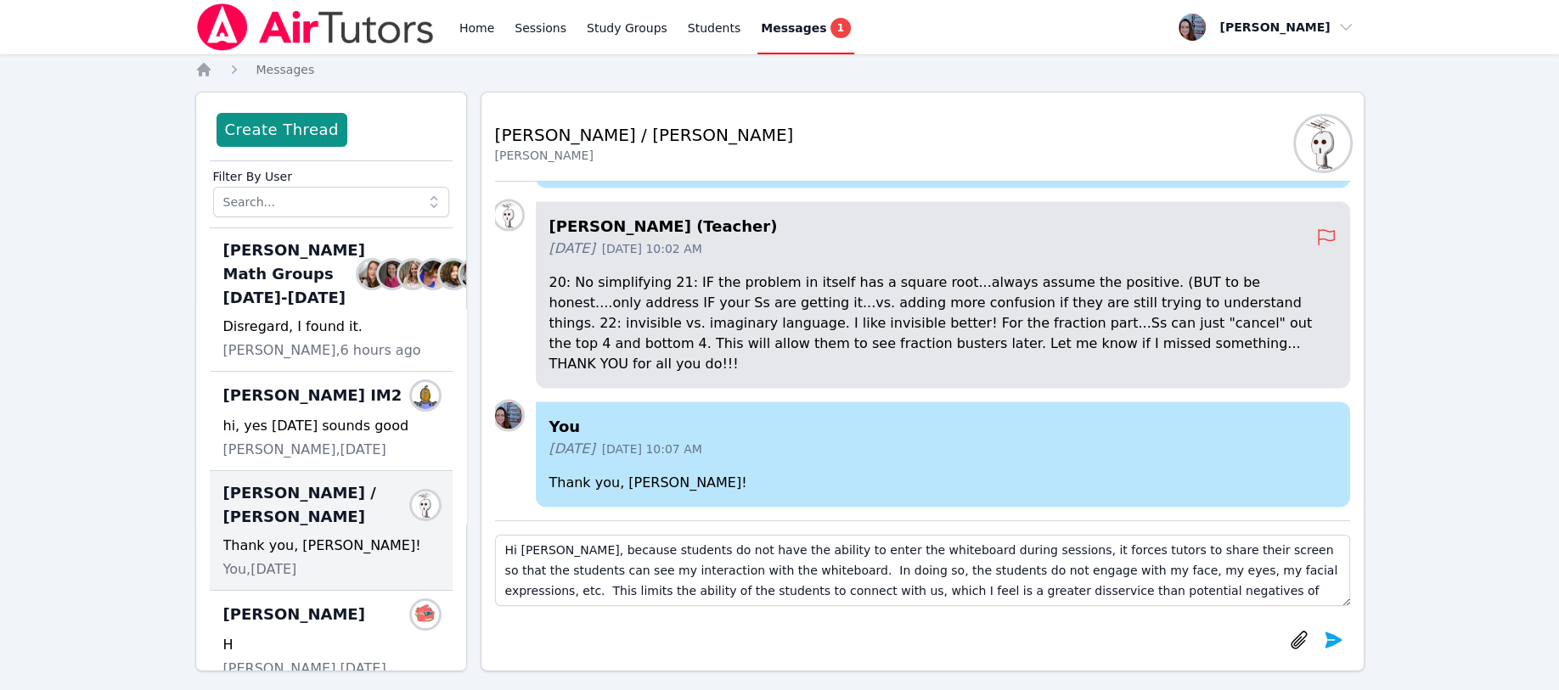
drag, startPoint x: 1338, startPoint y: 644, endPoint x: 620, endPoint y: 589, distance: 719.7
click at [622, 589] on div "Hi [PERSON_NAME], because students do not have the ability to enter the whitebo…" at bounding box center [922, 596] width 855 height 122
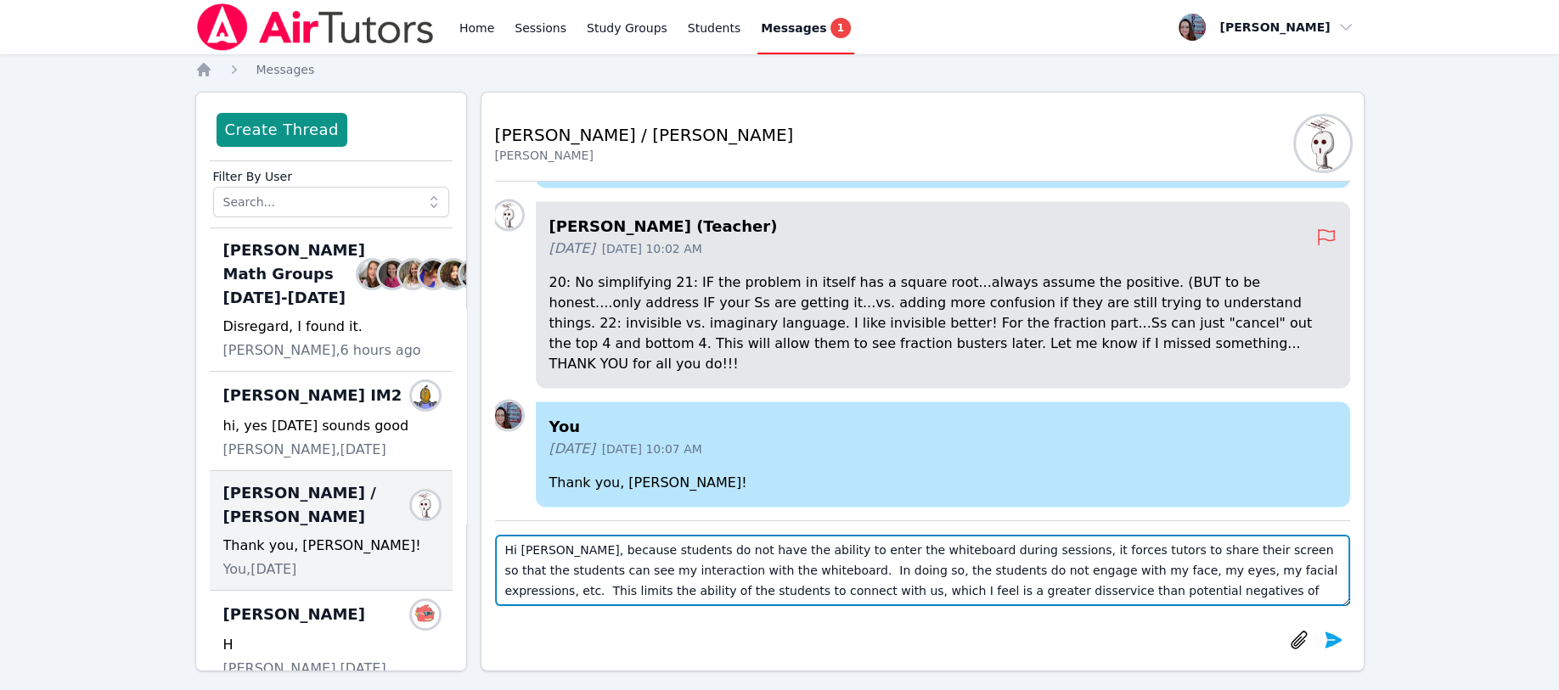
click at [559, 555] on textarea "Hi [PERSON_NAME], because students do not have the ability to enter the whitebo…" at bounding box center [922, 570] width 855 height 71
type textarea "Hi [PERSON_NAME], Because students do not have the ability to enter the whitebo…"
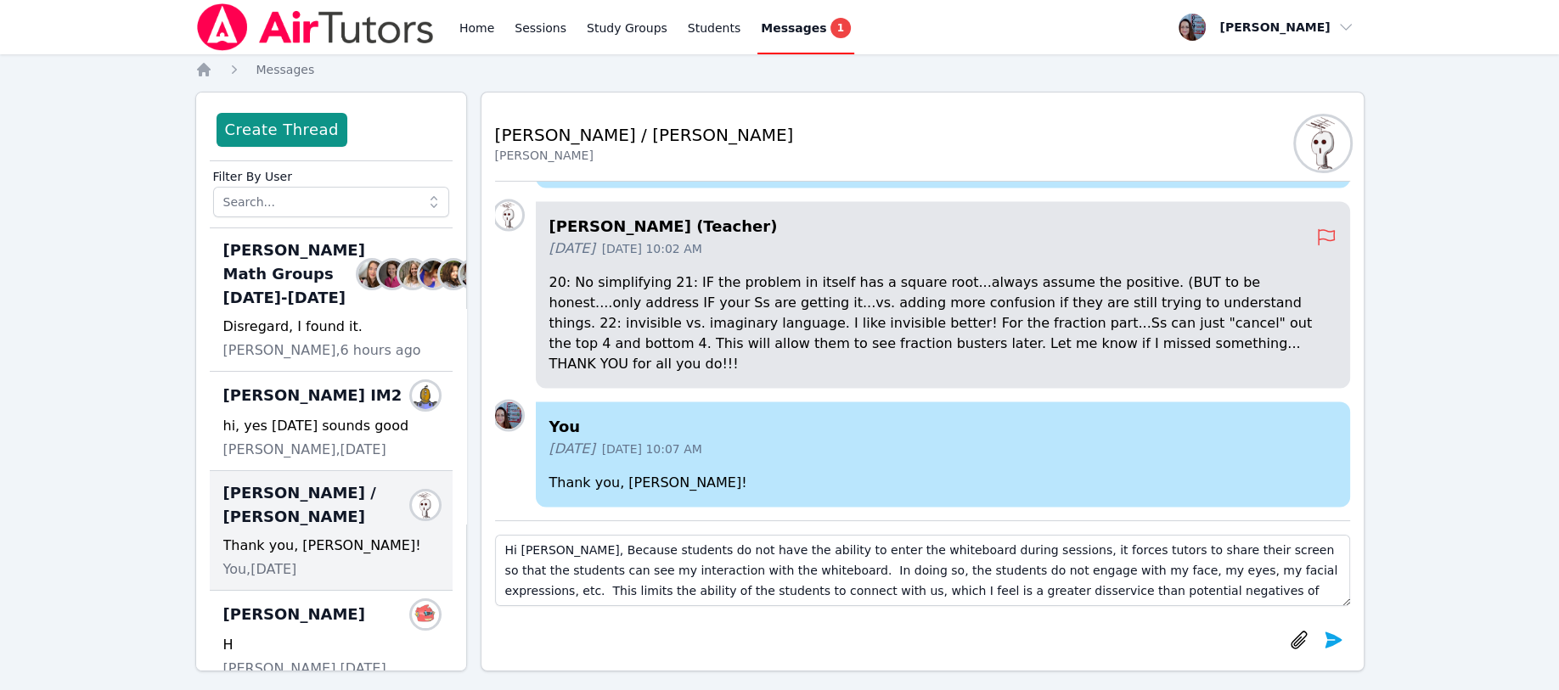
click at [1334, 644] on icon "submit" at bounding box center [1333, 640] width 17 height 16
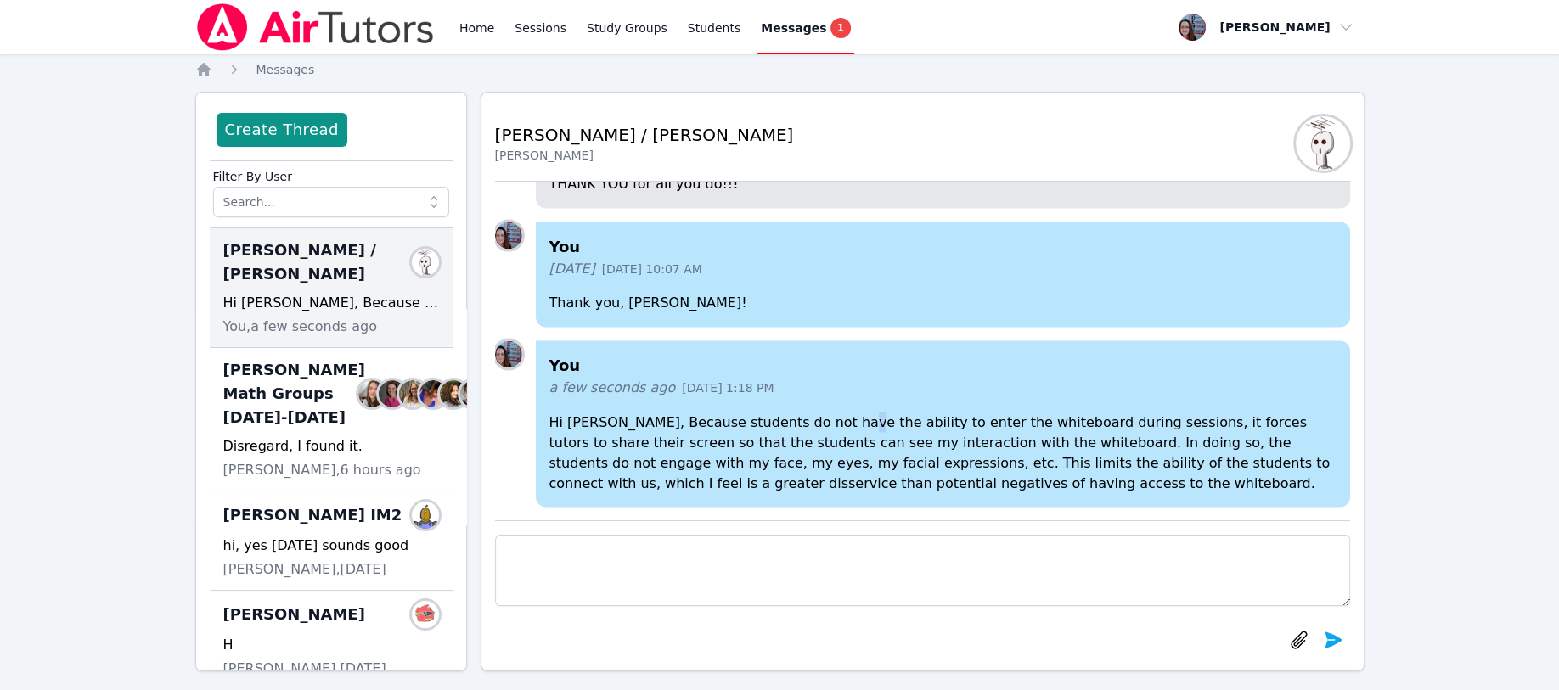
drag, startPoint x: 856, startPoint y: 445, endPoint x: 824, endPoint y: 409, distance: 48.1
click at [824, 409] on div "You a few seconds ago [DATE] 1:18 PM Hi [PERSON_NAME], Because students do not …" at bounding box center [943, 424] width 814 height 166
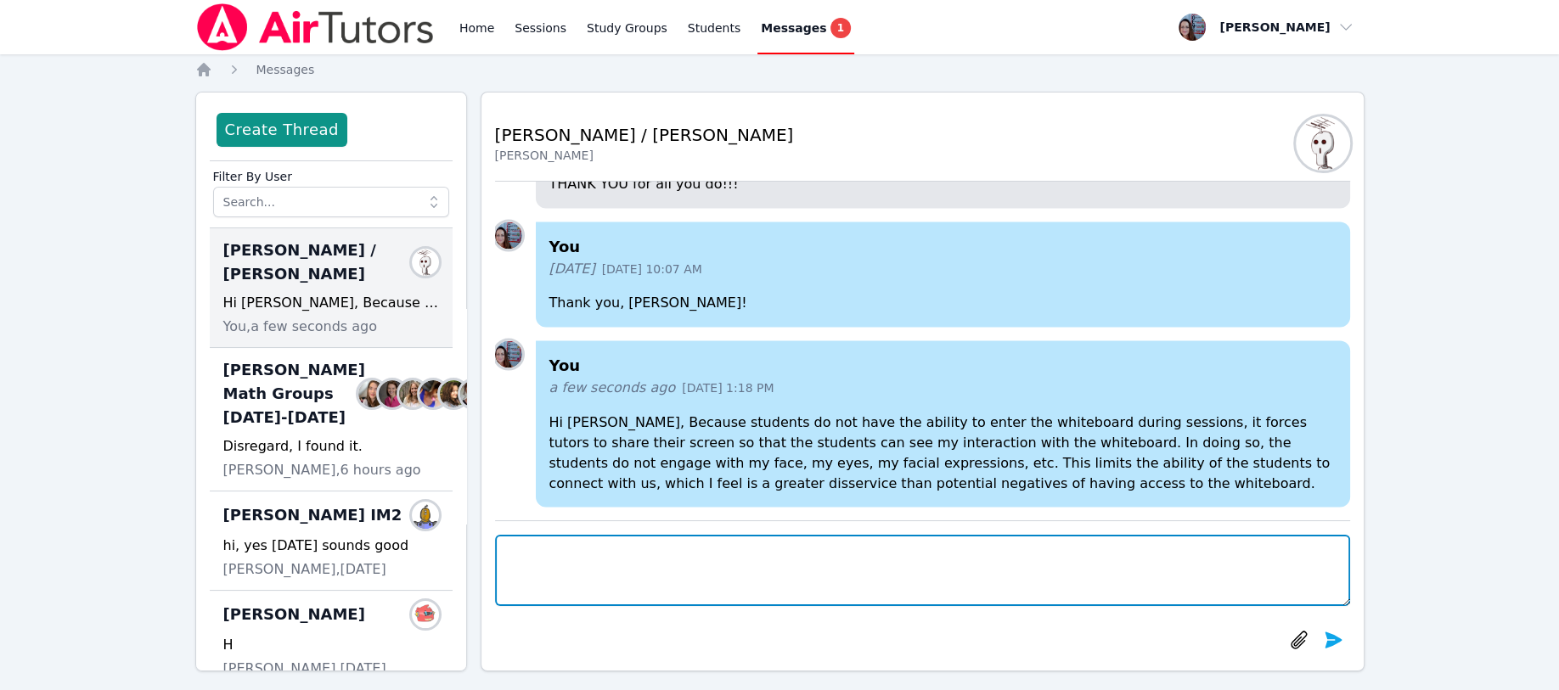
click at [538, 551] on textarea at bounding box center [922, 570] width 855 height 71
type textarea "M"
type textarea "Our cameras are turned off during screenshare mode."
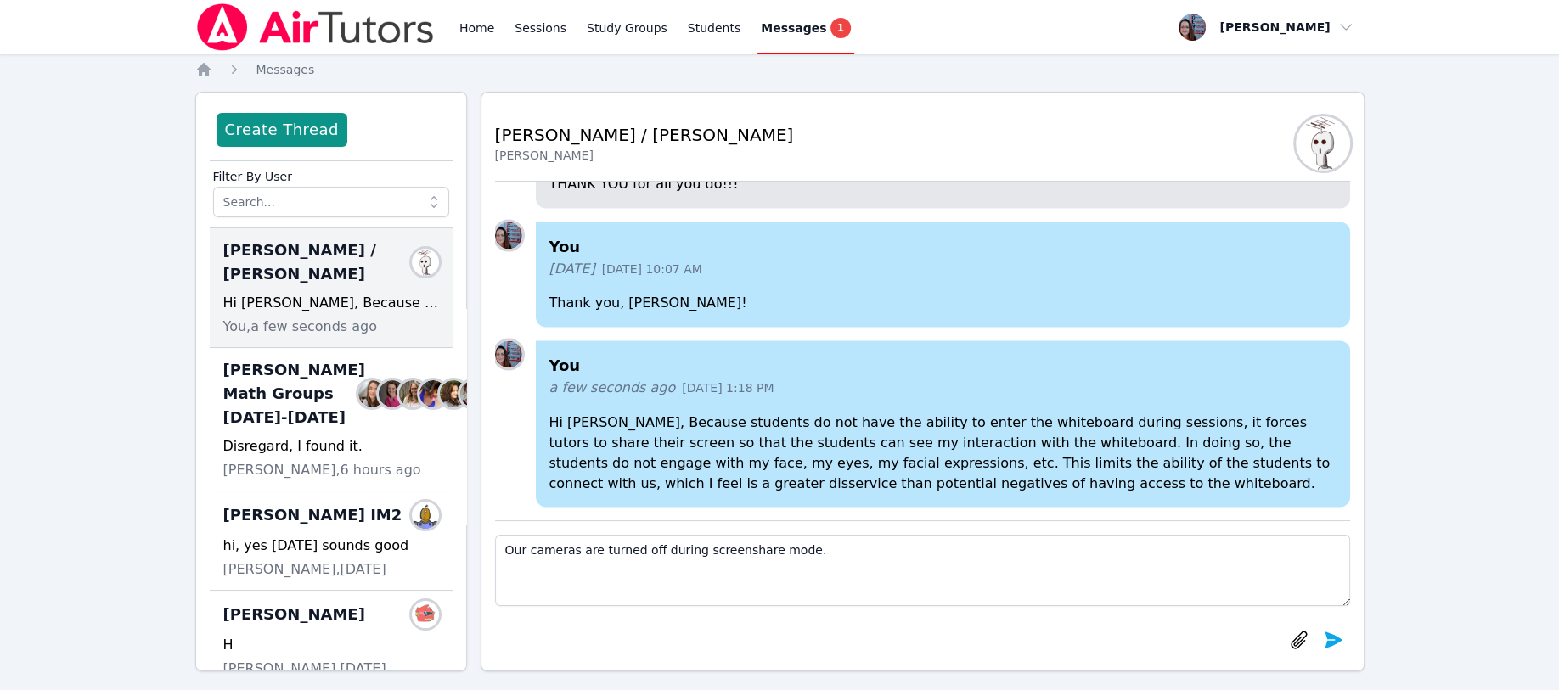
click at [1339, 637] on icon "submit" at bounding box center [1333, 640] width 20 height 20
